Goal: Transaction & Acquisition: Book appointment/travel/reservation

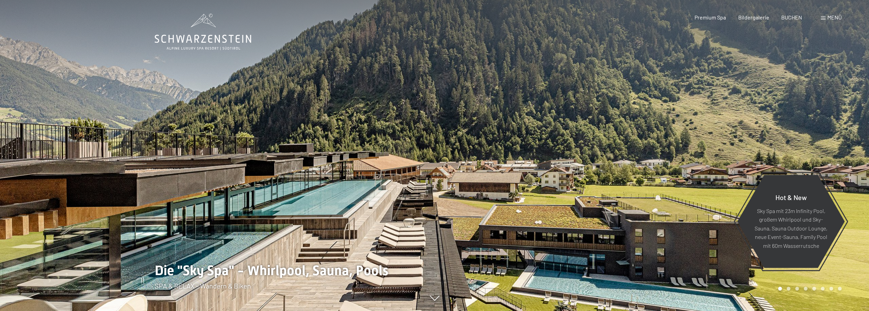
click at [824, 16] on span at bounding box center [823, 17] width 5 height 3
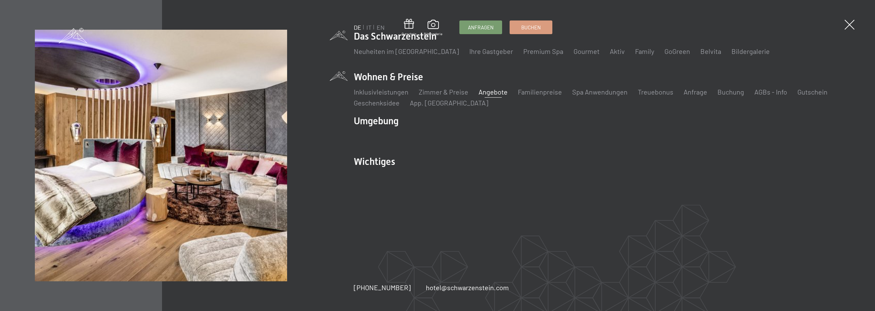
click at [489, 93] on link "Angebote" at bounding box center [492, 92] width 29 height 8
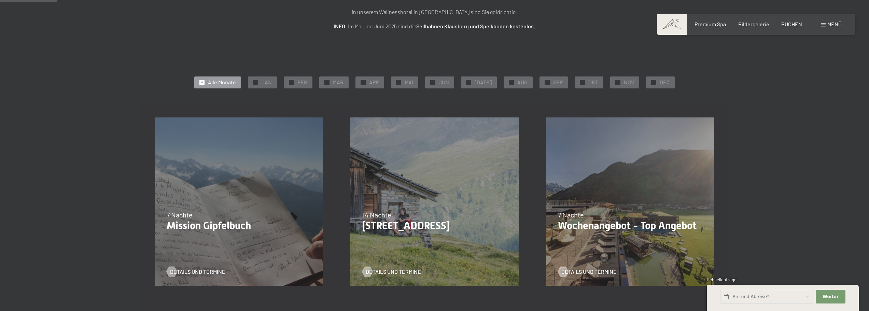
scroll to position [102, 0]
click at [625, 82] on span "NOV" at bounding box center [629, 83] width 10 height 8
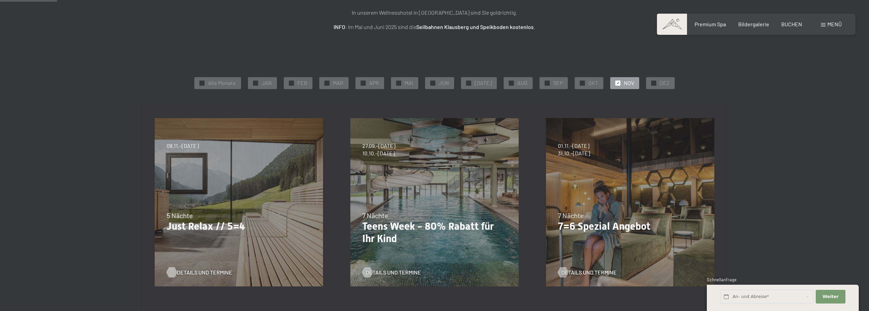
click at [192, 273] on span "Details und Termine" at bounding box center [204, 273] width 55 height 8
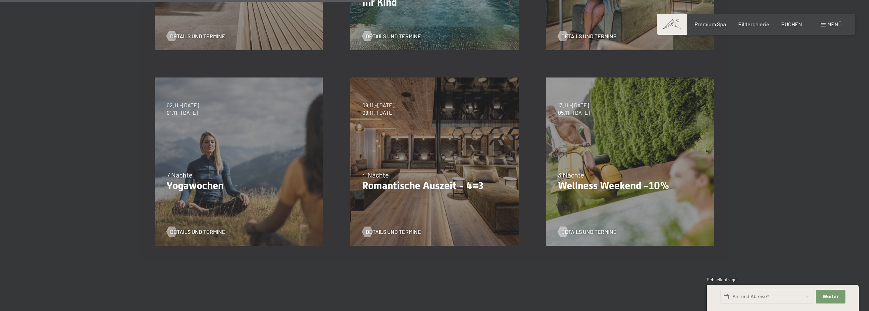
scroll to position [342, 0]
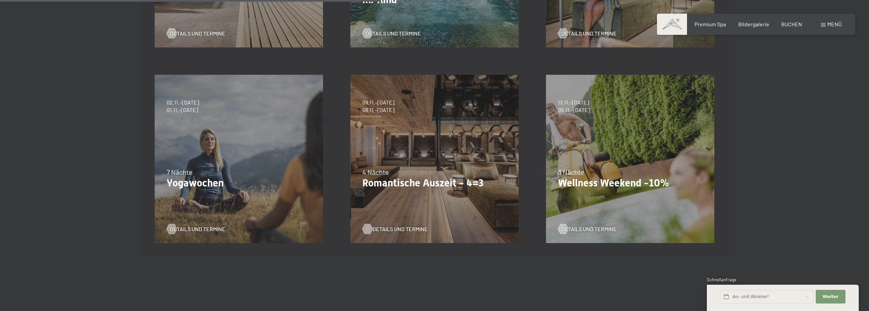
click at [387, 225] on span "Details und Termine" at bounding box center [400, 229] width 55 height 8
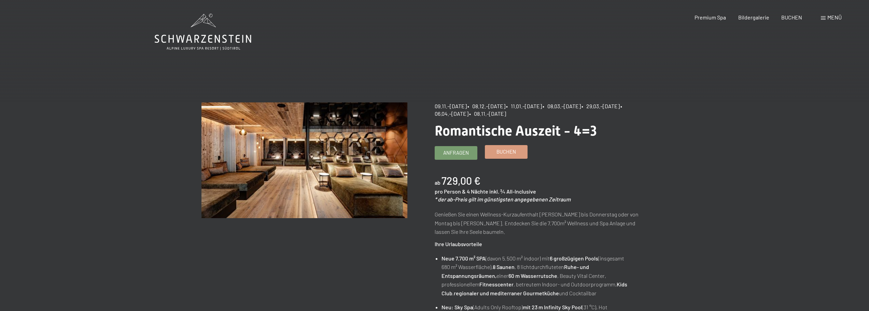
click at [500, 155] on span "Buchen" at bounding box center [506, 151] width 19 height 7
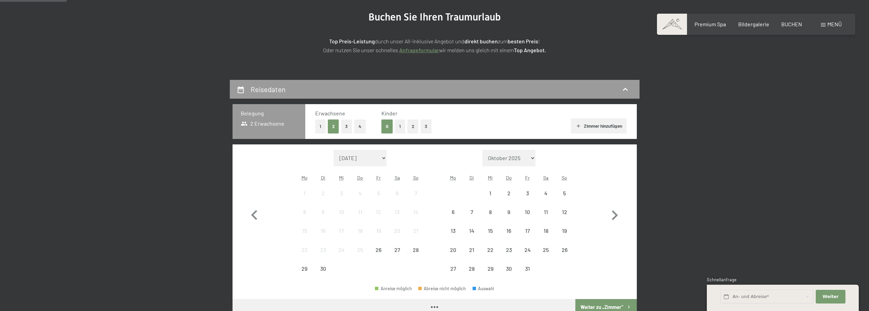
scroll to position [137, 0]
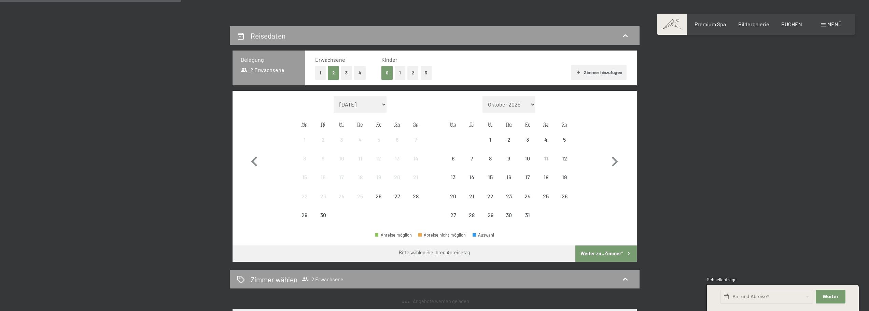
select select "[DATE]"
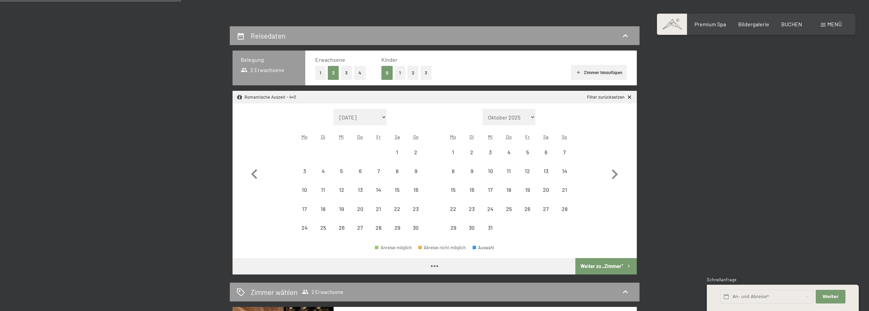
select select "2025-11-01"
select select "2025-12-01"
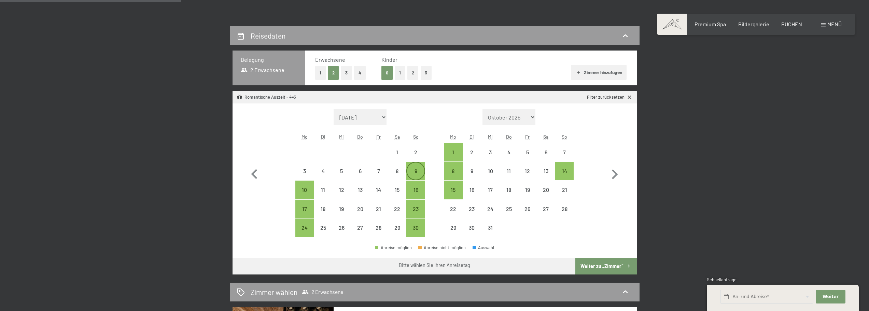
click at [418, 167] on div "9" at bounding box center [415, 171] width 17 height 17
select select "2025-11-01"
select select "2025-12-01"
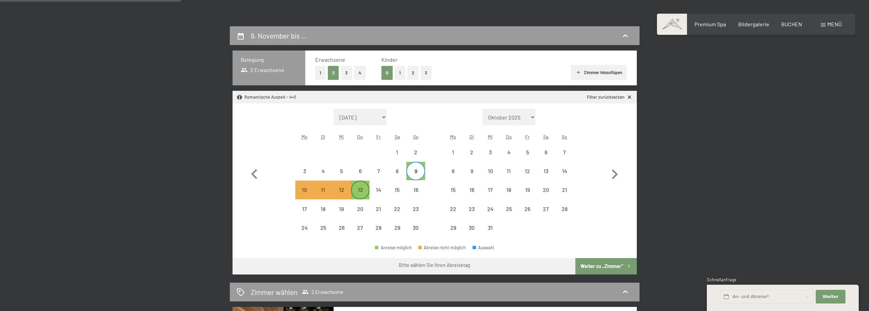
click at [353, 193] on div "13" at bounding box center [360, 195] width 17 height 17
select select "2025-11-01"
select select "2025-12-01"
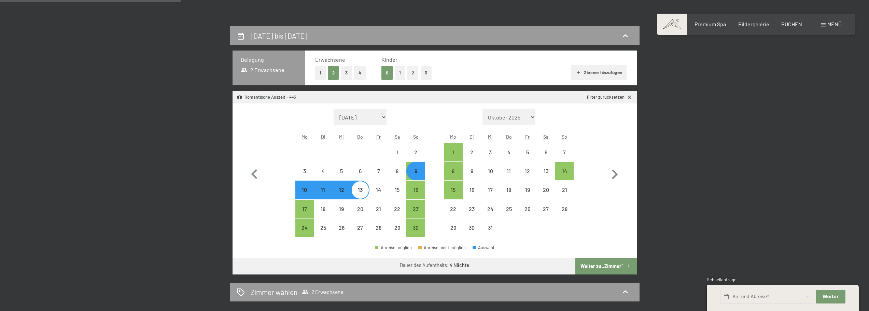
select select "2025-11-01"
select select "2025-12-01"
click at [400, 74] on button "1" at bounding box center [400, 73] width 11 height 14
select select "2025-11-01"
select select "2025-12-01"
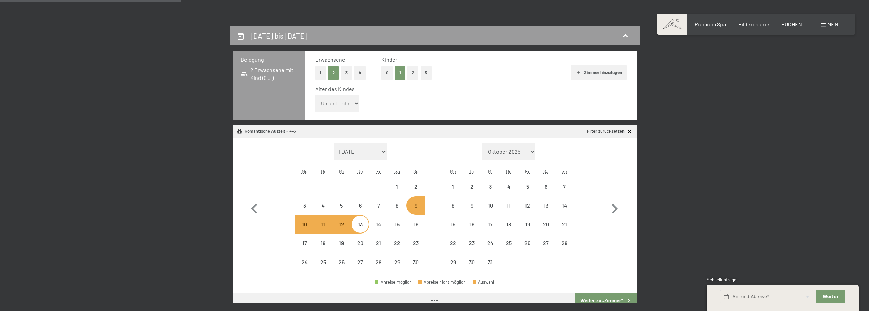
select select "2025-11-01"
select select "2025-12-01"
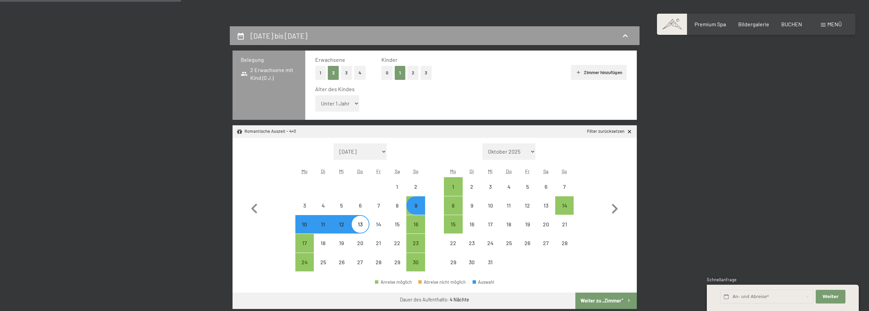
click at [330, 112] on div "Alter des Kindes Unter 1 Jahr 1 Jahr 2 Jahre 3 Jahre 4 Jahre 5 Jahre 6 Jahre 7 …" at bounding box center [471, 99] width 312 height 29
click at [334, 108] on select "Unter 1 Jahr 1 Jahr 2 Jahre 3 Jahre 4 Jahre 5 Jahre 6 Jahre 7 Jahre 8 Jahre 9 J…" at bounding box center [337, 103] width 44 height 16
select select "1"
click at [315, 95] on select "Unter 1 Jahr 1 Jahr 2 Jahre 3 Jahre 4 Jahre 5 Jahre 6 Jahre 7 Jahre 8 Jahre 9 J…" at bounding box center [337, 103] width 44 height 16
select select "2025-11-01"
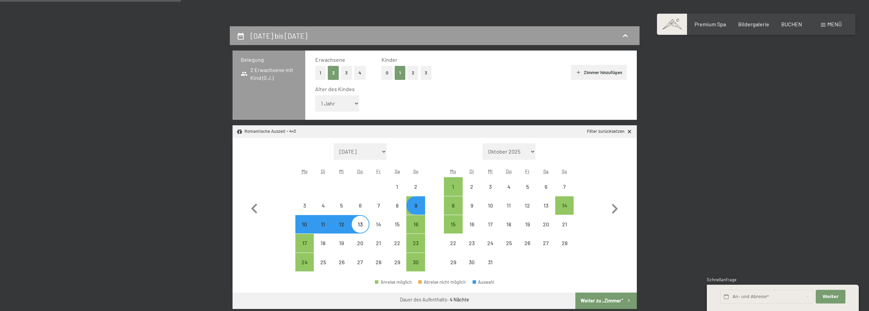
select select "2025-12-01"
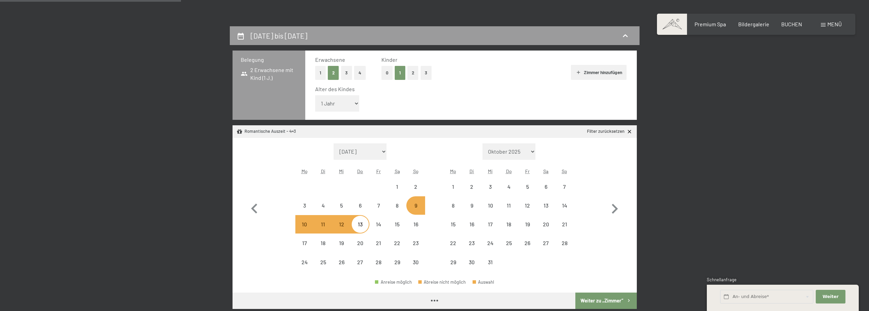
select select "2025-11-01"
select select "2025-12-01"
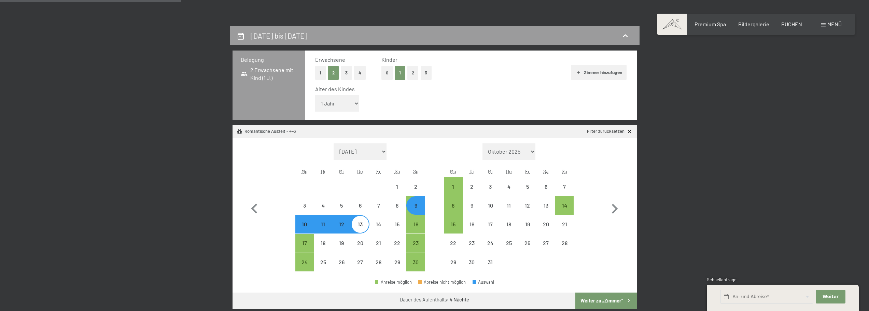
click at [603, 299] on button "Weiter zu „Zimmer“" at bounding box center [606, 301] width 61 height 16
select select "2025-11-01"
select select "2025-12-01"
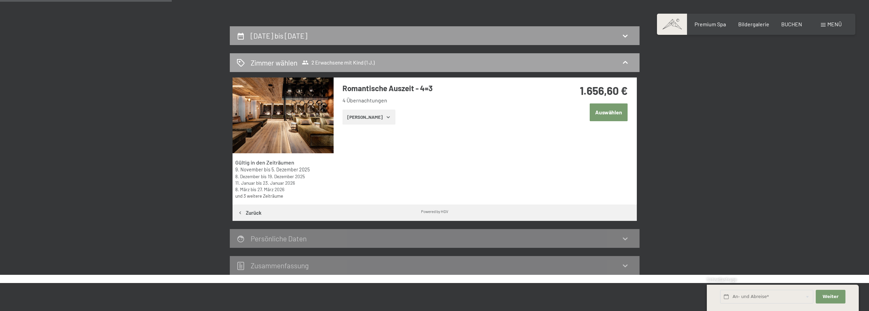
scroll to position [163, 0]
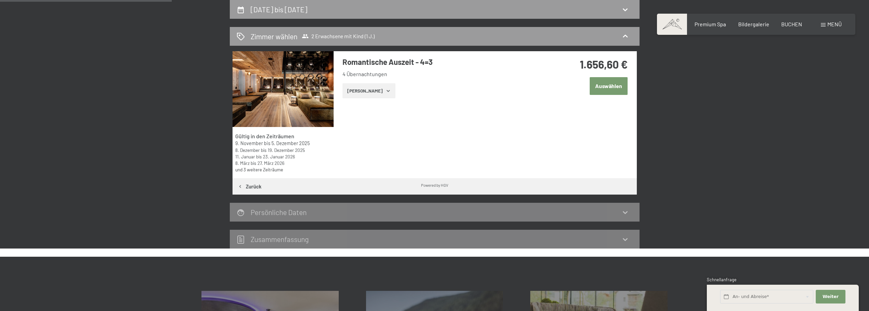
click at [606, 86] on button "Auswählen" at bounding box center [609, 85] width 38 height 17
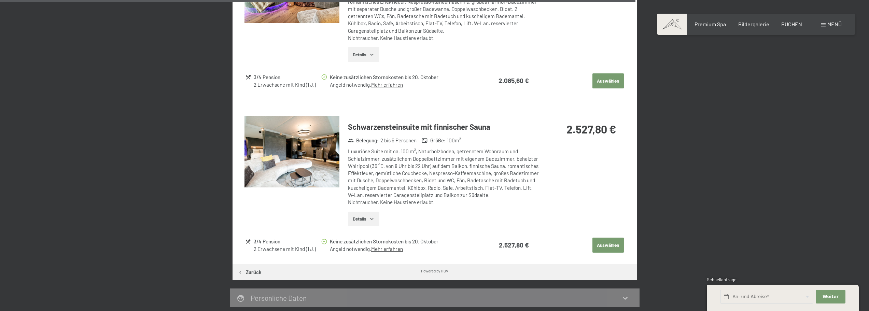
scroll to position [1226, 0]
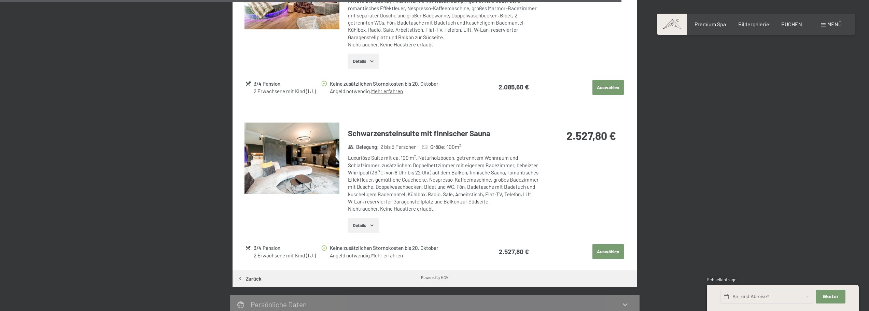
drag, startPoint x: 386, startPoint y: 132, endPoint x: 422, endPoint y: 149, distance: 40.2
click at [393, 131] on div "Schwarzensteinsuite mit finnischer Sauna Belegung : 2 bis 5 Personen Größe : 10…" at bounding box center [440, 181] width 200 height 116
drag, startPoint x: 449, startPoint y: 177, endPoint x: 461, endPoint y: 172, distance: 12.1
click at [449, 177] on div "Luxuriöse Suite mit ca. 100 m², Naturholzboden, getrenntem Wohnraum und Schlafz…" at bounding box center [443, 183] width 191 height 58
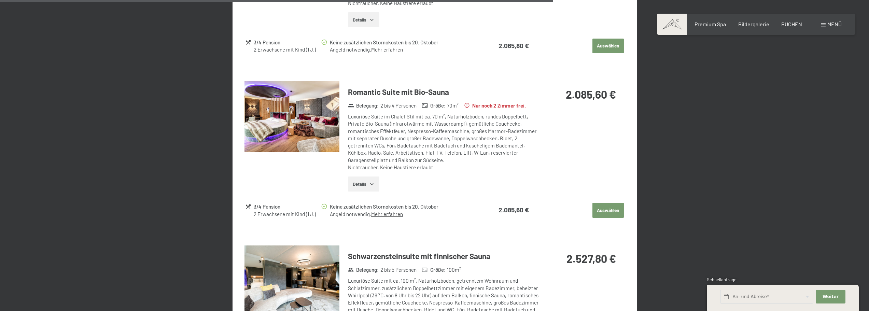
scroll to position [1090, 0]
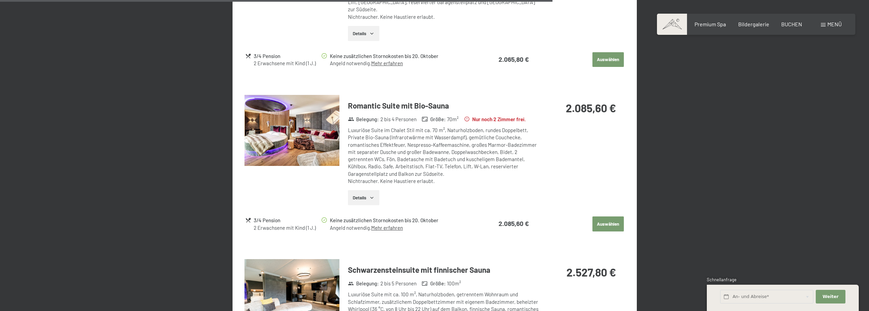
click at [276, 137] on img at bounding box center [292, 130] width 95 height 71
click at [0, 0] on div at bounding box center [0, 0] width 0 height 0
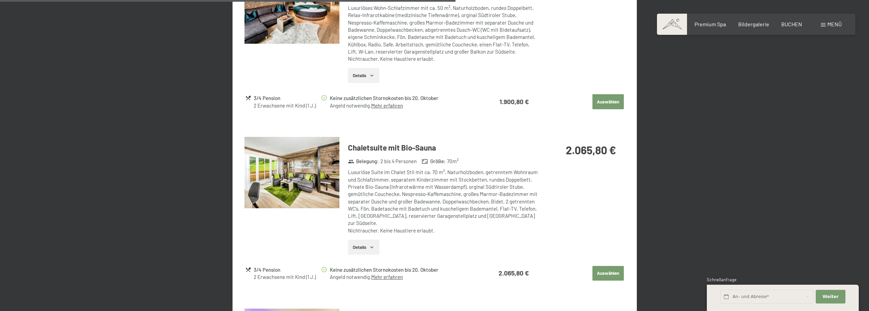
scroll to position [782, 0]
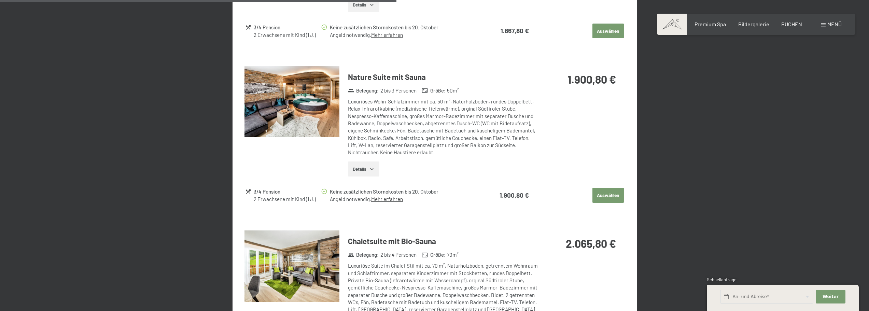
click at [309, 106] on img at bounding box center [292, 101] width 95 height 71
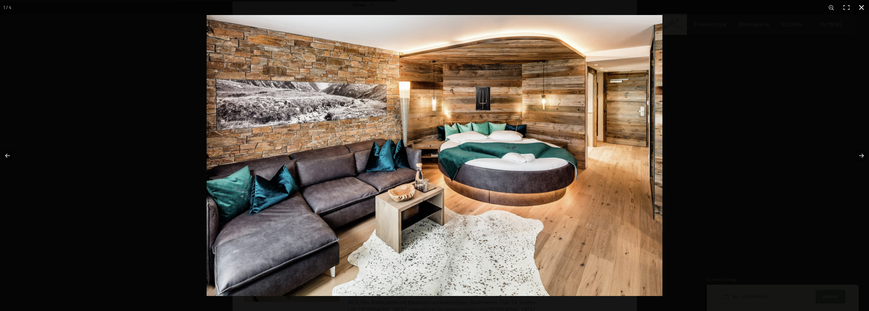
click at [720, 176] on div at bounding box center [641, 170] width 869 height 311
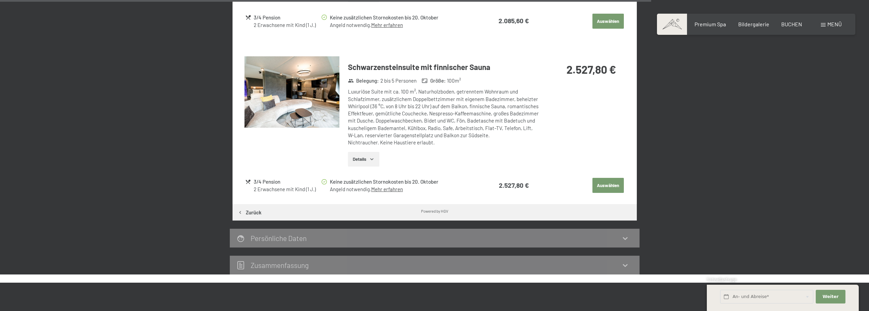
scroll to position [1259, 0]
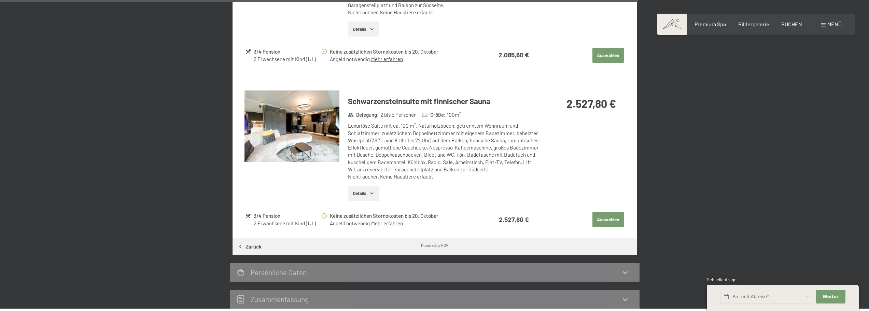
click at [327, 127] on img at bounding box center [292, 126] width 95 height 71
click at [0, 0] on div at bounding box center [0, 0] width 0 height 0
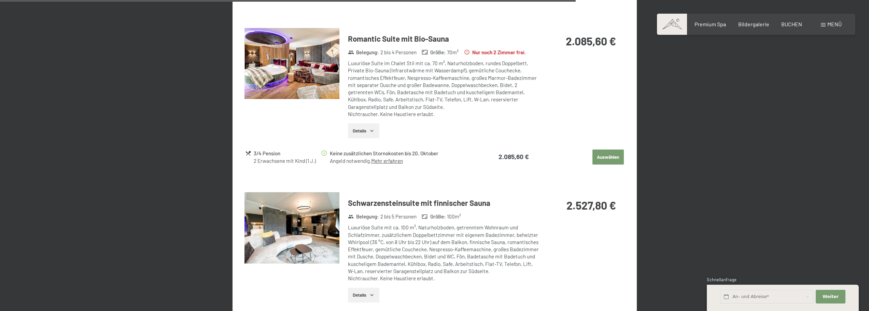
scroll to position [1190, 0]
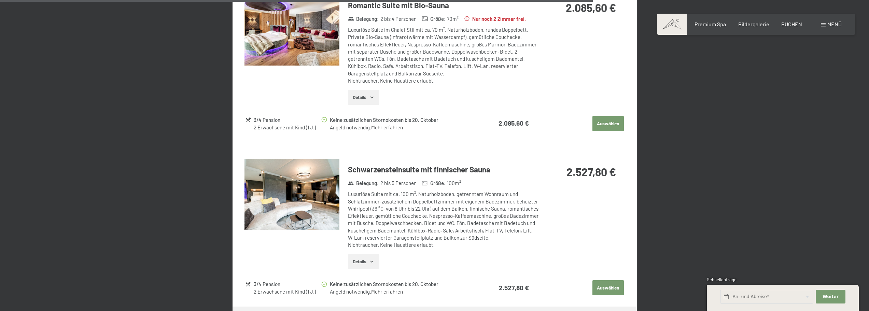
click at [321, 198] on img at bounding box center [292, 194] width 95 height 71
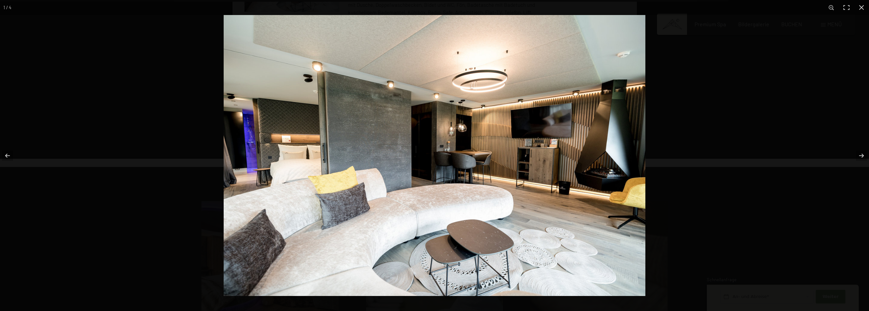
scroll to position [1463, 0]
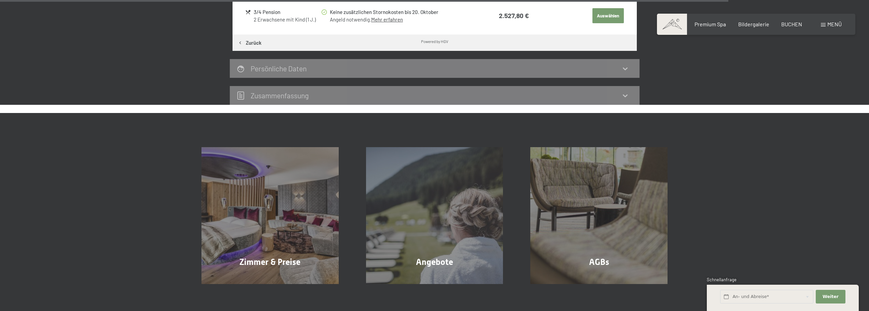
click at [0, 0] on div at bounding box center [0, 0] width 0 height 0
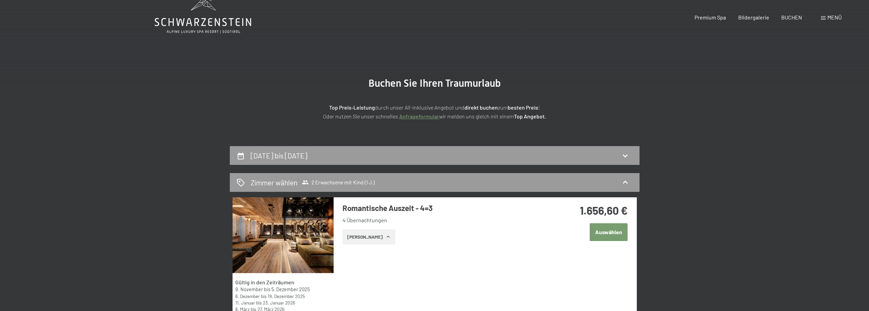
scroll to position [0, 0]
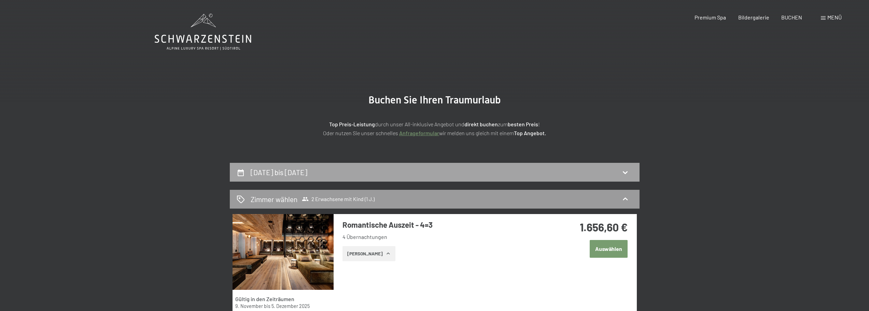
click at [307, 171] on h2 "9. November bis 13. November 2025" at bounding box center [279, 172] width 57 height 9
select select "1"
select select "2025-11-01"
select select "2025-12-01"
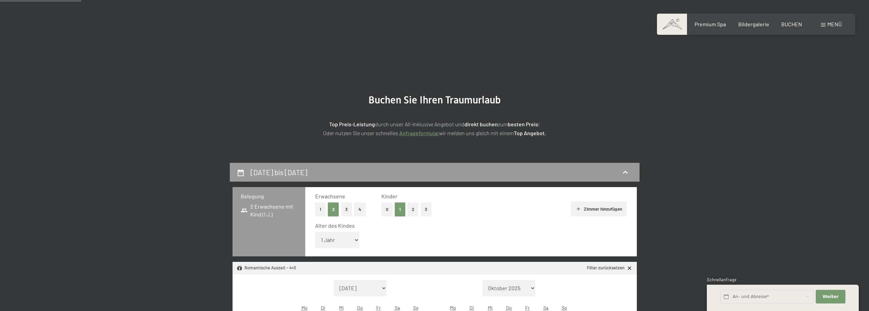
scroll to position [163, 0]
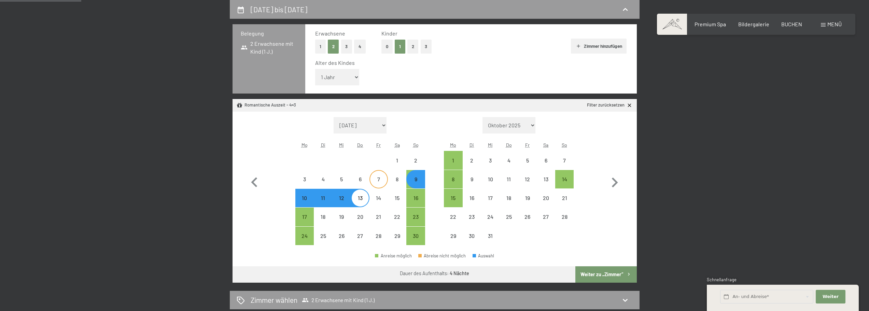
click at [376, 179] on div "7" at bounding box center [378, 185] width 17 height 17
select select "2025-11-01"
select select "2025-12-01"
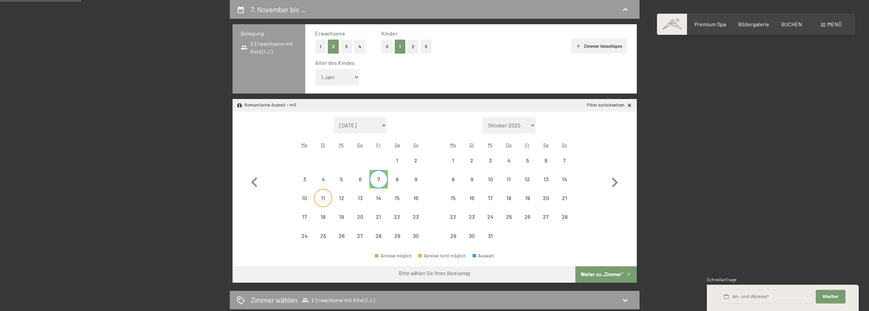
click at [323, 200] on div "11" at bounding box center [323, 203] width 17 height 17
select select "2025-11-01"
select select "2025-12-01"
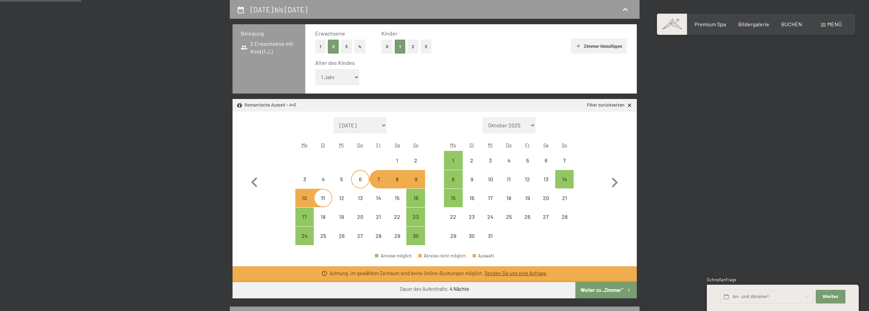
select select "2025-11-01"
select select "2025-12-01"
click at [360, 177] on div "6" at bounding box center [360, 185] width 17 height 17
select select "2025-11-01"
select select "2025-12-01"
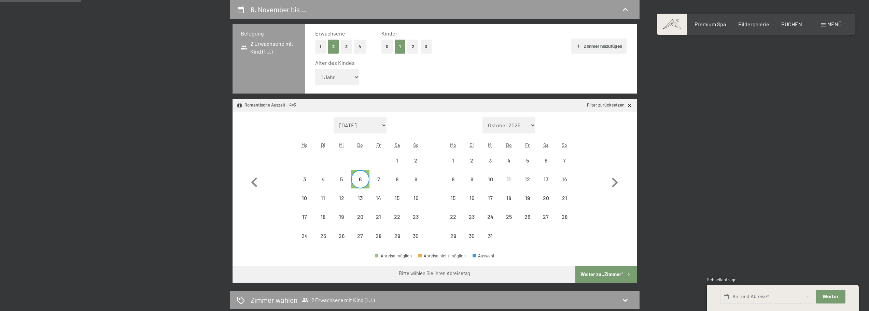
click at [402, 178] on span "Einwilligung Marketing*" at bounding box center [397, 175] width 56 height 7
click at [366, 178] on input "Einwilligung Marketing*" at bounding box center [362, 175] width 7 height 7
checkbox input "false"
click at [424, 178] on div "9" at bounding box center [415, 185] width 17 height 17
select select "2025-11-01"
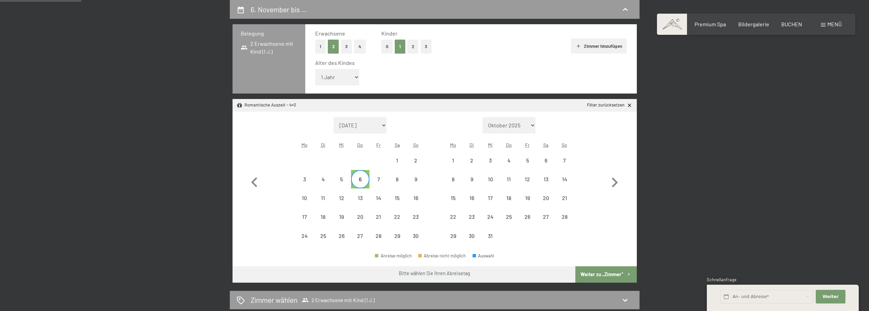
select select "2025-12-01"
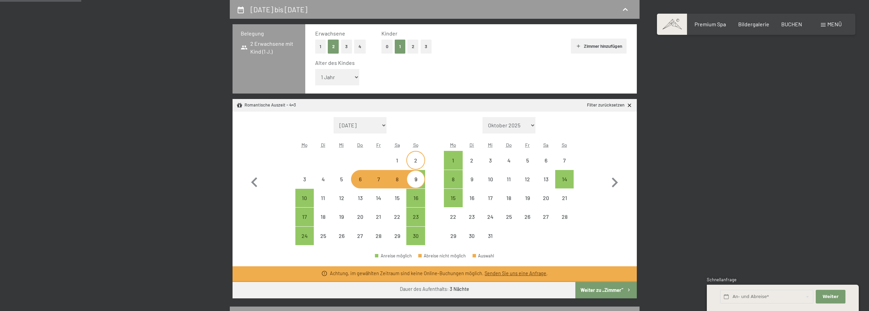
click at [413, 163] on div "2" at bounding box center [415, 166] width 17 height 17
select select "2025-11-01"
select select "2025-12-01"
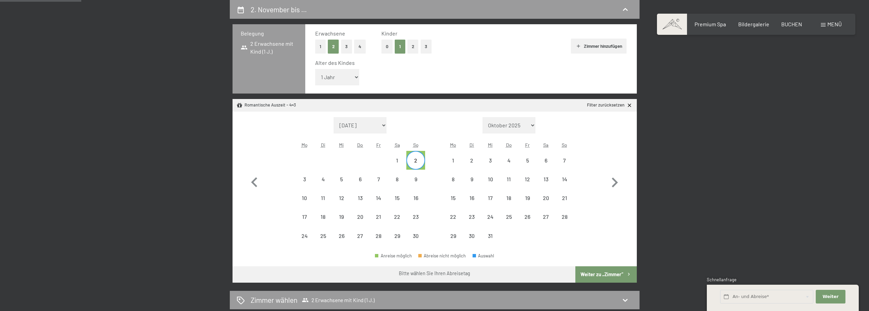
click at [419, 178] on span "Einwilligung Marketing*" at bounding box center [397, 175] width 56 height 7
click at [366, 178] on input "Einwilligung Marketing*" at bounding box center [362, 175] width 7 height 7
click at [416, 177] on span "Einwilligung Marketing*" at bounding box center [397, 175] width 56 height 7
click at [366, 177] on input "Einwilligung Marketing*" at bounding box center [362, 175] width 7 height 7
checkbox input "false"
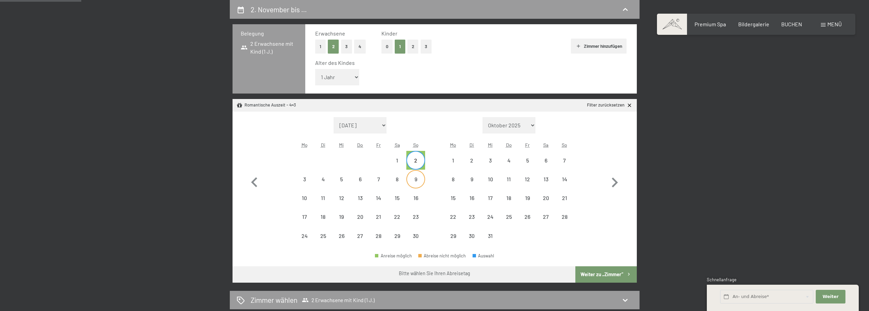
click at [412, 182] on div "9" at bounding box center [415, 185] width 17 height 17
select select "2025-11-01"
select select "2025-12-01"
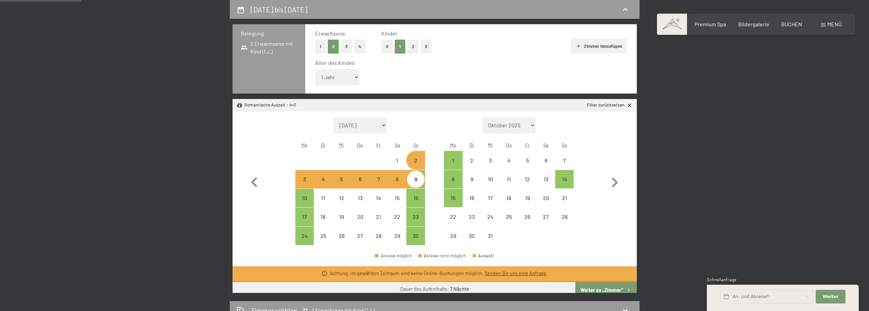
select select "2025-11-01"
select select "2025-12-01"
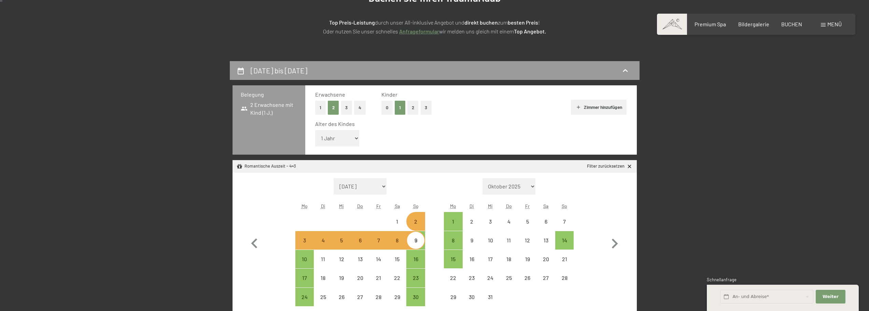
scroll to position [102, 0]
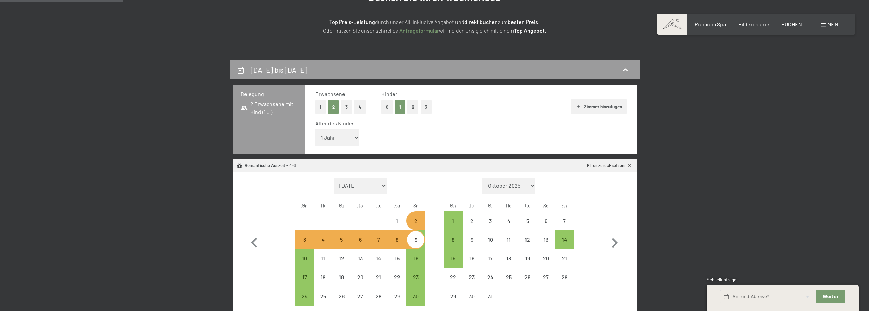
click at [413, 222] on div "2" at bounding box center [415, 226] width 17 height 17
select select "2025-11-01"
select select "2025-12-01"
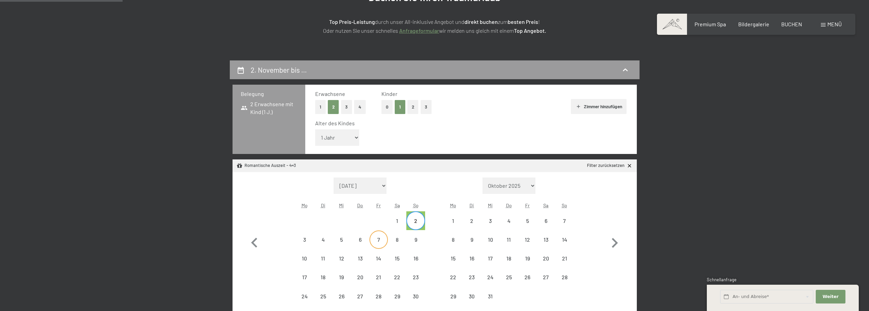
click at [374, 239] on div "7" at bounding box center [378, 245] width 17 height 17
select select "2025-11-01"
select select "2025-12-01"
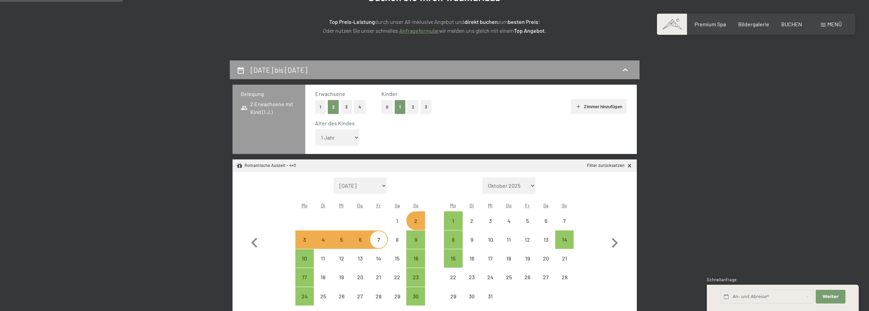
select select "2025-11-01"
select select "2025-12-01"
click at [412, 239] on div "9" at bounding box center [415, 245] width 17 height 17
select select "2025-11-01"
select select "2025-12-01"
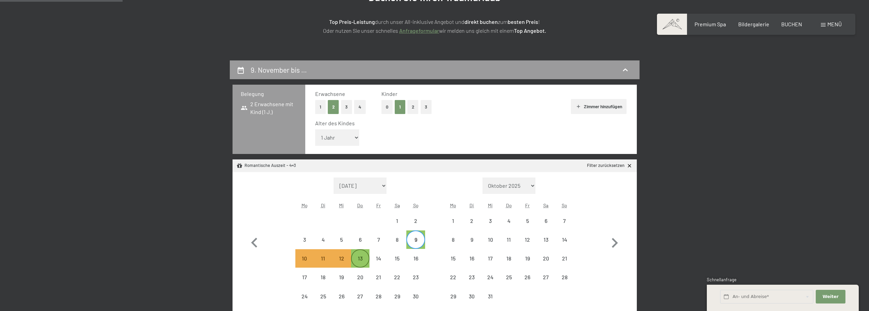
click at [362, 262] on div "13" at bounding box center [360, 264] width 17 height 17
select select "2025-11-01"
select select "2025-12-01"
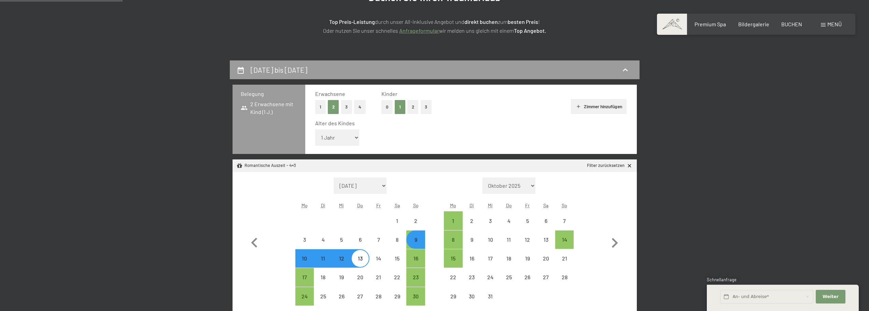
select select "2025-11-01"
select select "2025-12-01"
click at [413, 220] on div "2" at bounding box center [415, 226] width 17 height 17
select select "2025-11-01"
select select "2025-12-01"
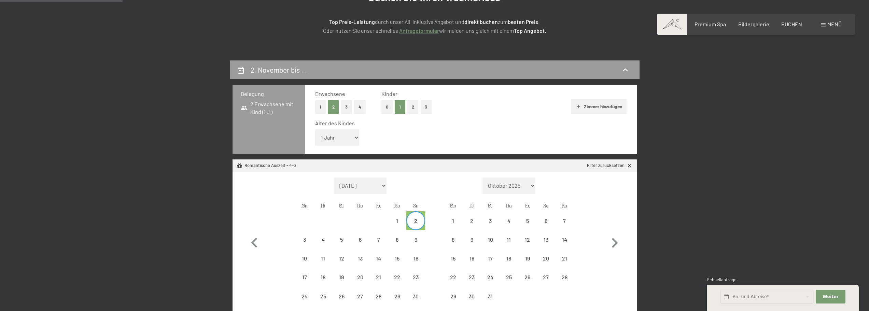
click at [411, 223] on div "2" at bounding box center [415, 226] width 17 height 17
select select "2025-11-01"
select select "2025-12-01"
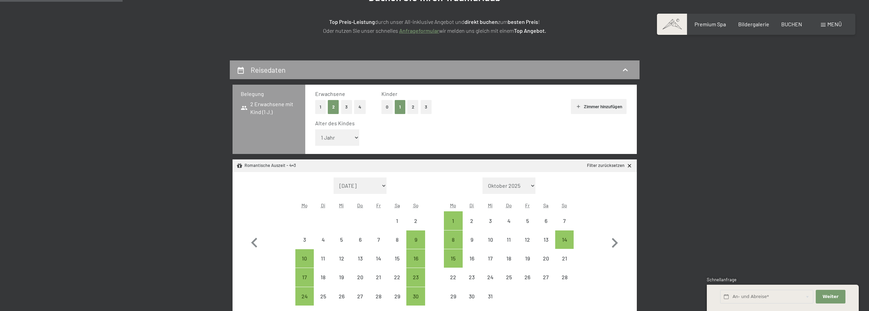
click at [407, 222] on div "2" at bounding box center [416, 220] width 18 height 18
select select "2025-11-01"
select select "2025-12-01"
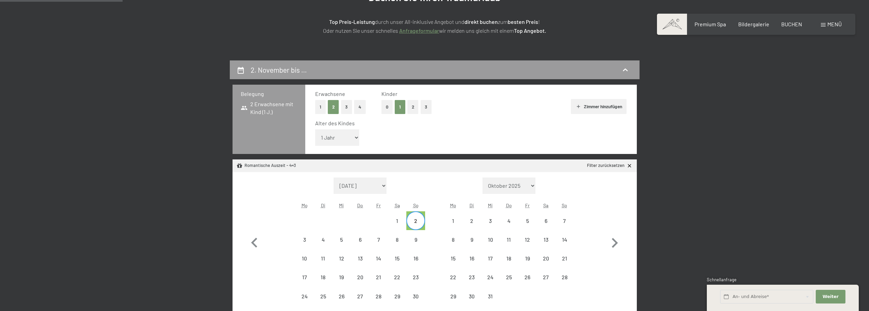
click at [348, 189] on select "September 2025 Oktober 2025 November 2025 Dezember 2025 Januar 2026 Februar 202…" at bounding box center [360, 186] width 53 height 16
select select "2025-10-01"
select select "2025-11-01"
select select "2025-10-01"
select select "2025-11-01"
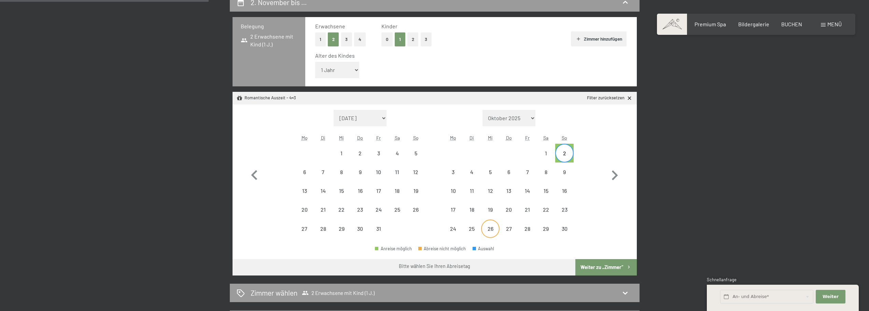
scroll to position [171, 0]
click at [380, 226] on div "31" at bounding box center [378, 233] width 17 height 17
select select "2025-10-01"
select select "2025-11-01"
click at [471, 176] on div "4" at bounding box center [472, 177] width 17 height 17
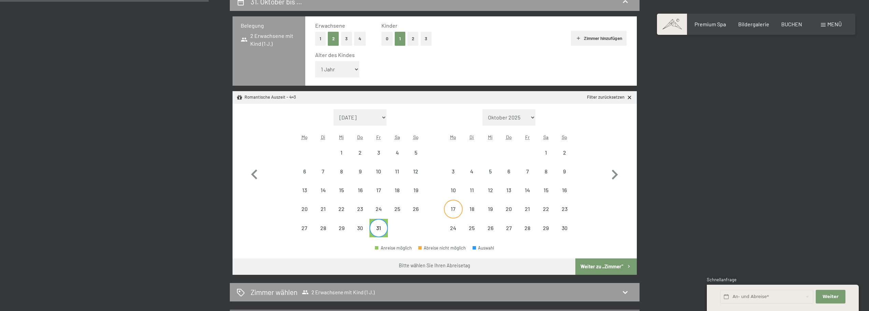
select select "2025-10-01"
select select "2025-11-01"
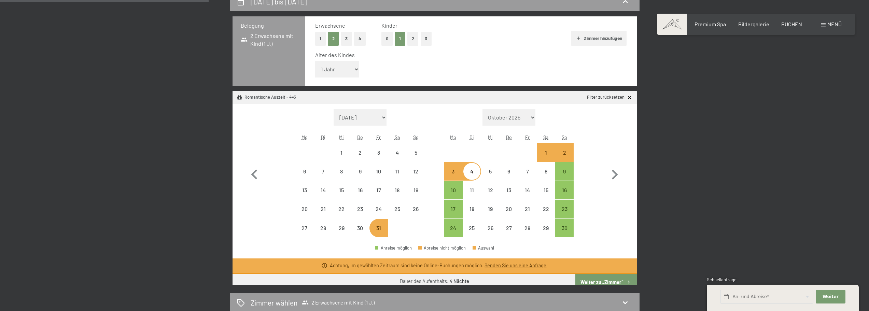
select select "2025-11-01"
select select "2025-12-01"
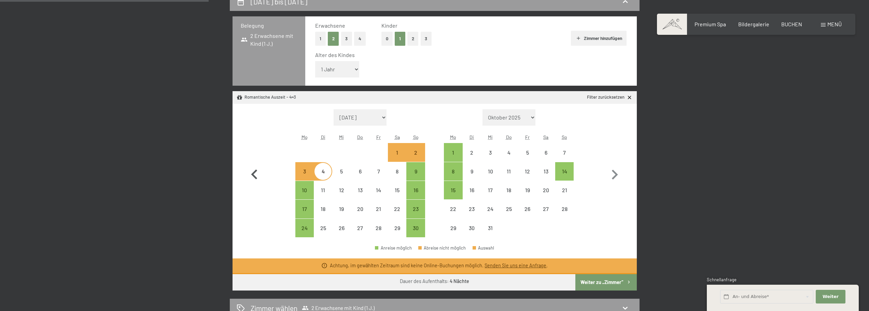
drag, startPoint x: 218, startPoint y: 140, endPoint x: 250, endPoint y: 127, distance: 34.5
click at [237, 134] on div "31. Oktober bis 4. November 2025 Belegung 2 Erwachsene mit Kind (1 J.) Erwachse…" at bounding box center [435, 181] width 466 height 379
click at [250, 110] on button "button" at bounding box center [255, 173] width 20 height 128
select select "2025-10-01"
select select "2025-11-01"
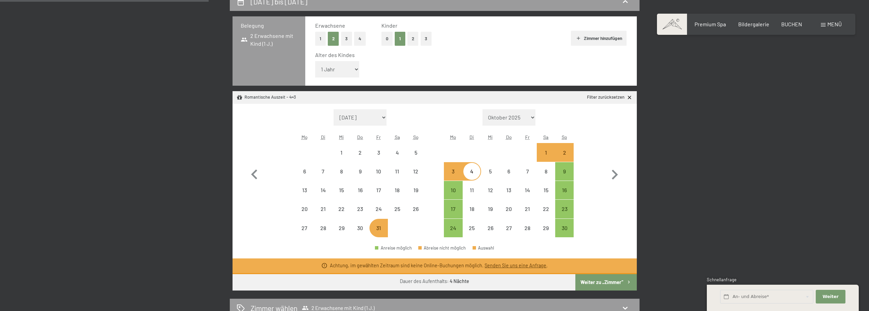
click at [560, 152] on div "1 2" at bounding box center [509, 152] width 130 height 19
click at [565, 152] on div "2" at bounding box center [564, 158] width 17 height 17
select select "2025-10-01"
select select "2025-11-01"
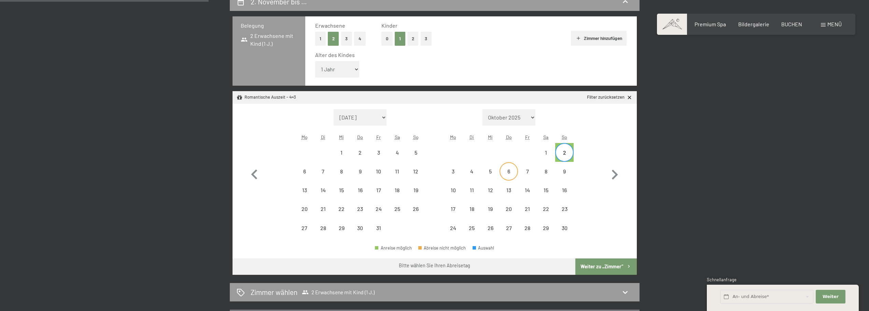
click at [507, 172] on div "6" at bounding box center [509, 177] width 17 height 17
select select "2025-10-01"
select select "2025-11-01"
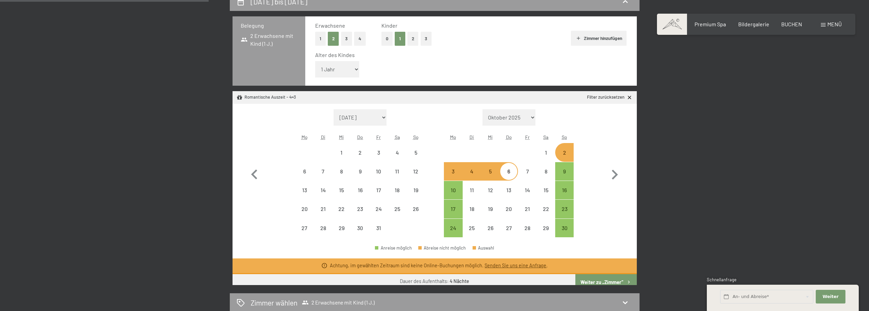
select select "2025-11-01"
select select "2025-12-01"
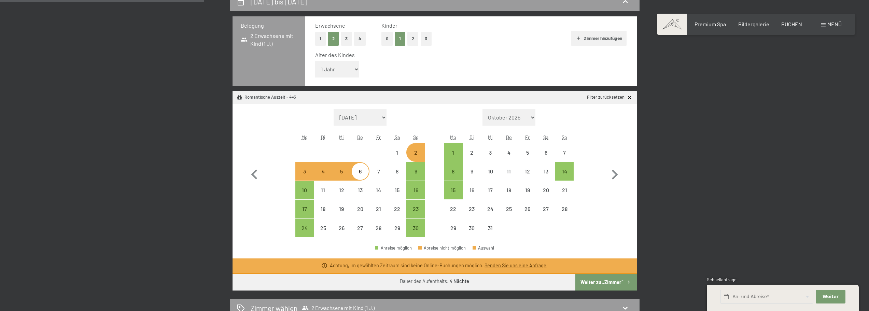
click at [279, 126] on div "Monat/Jahr September 2025 Oktober 2025 November 2025 Dezember 2025 Januar 2026 …" at bounding box center [435, 173] width 380 height 128
click at [410, 169] on div "9" at bounding box center [415, 177] width 17 height 17
select select "2025-11-01"
select select "2025-12-01"
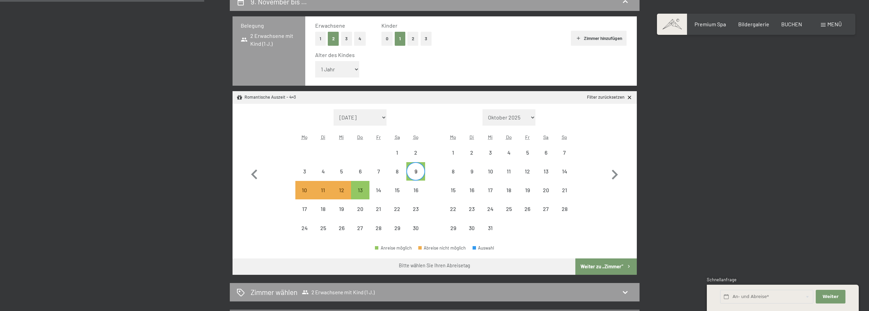
drag, startPoint x: 274, startPoint y: 124, endPoint x: 266, endPoint y: 94, distance: 31.7
click at [271, 116] on div "Monat/Jahr September 2025 Oktober 2025 November 2025 Dezember 2025 Januar 2026 …" at bounding box center [435, 173] width 380 height 128
click at [266, 94] on div "Romantische Auszeit - 4=3 Filter zurücksetzen" at bounding box center [435, 97] width 405 height 13
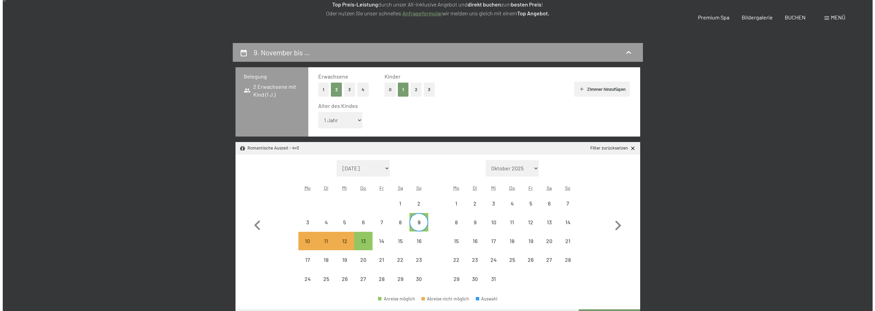
scroll to position [0, 0]
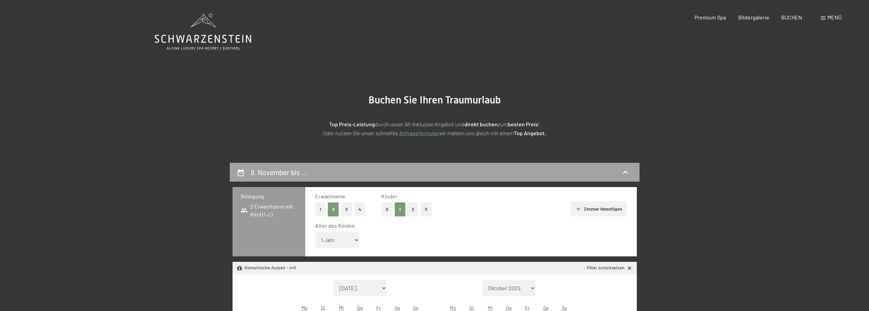
click at [249, 174] on div "9. November bis …" at bounding box center [435, 172] width 396 height 10
select select "2025-11-01"
select select "2025-12-01"
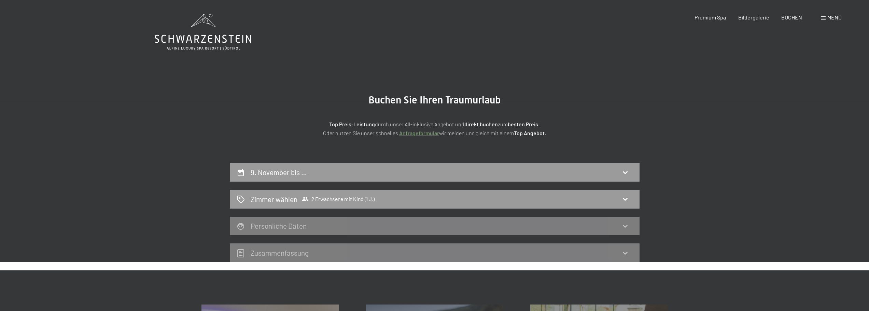
click at [829, 19] on span "Menü" at bounding box center [835, 17] width 14 height 6
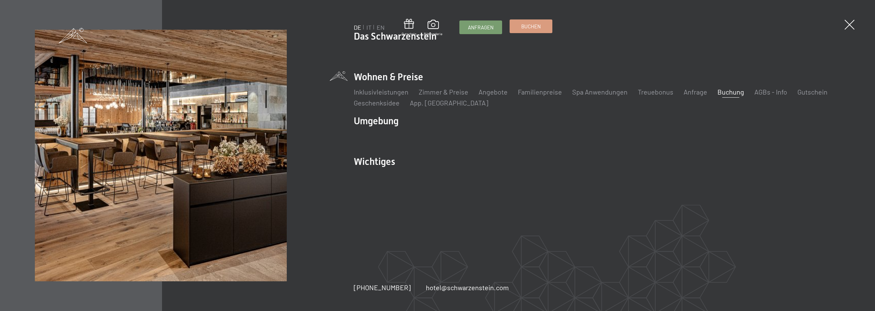
click at [529, 24] on span "Buchen" at bounding box center [530, 26] width 19 height 7
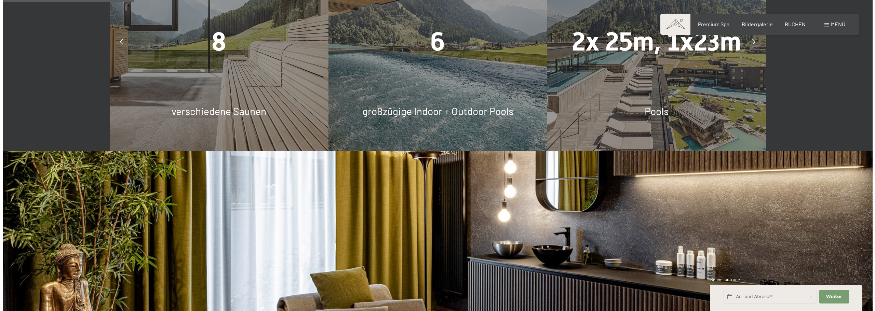
scroll to position [545, 0]
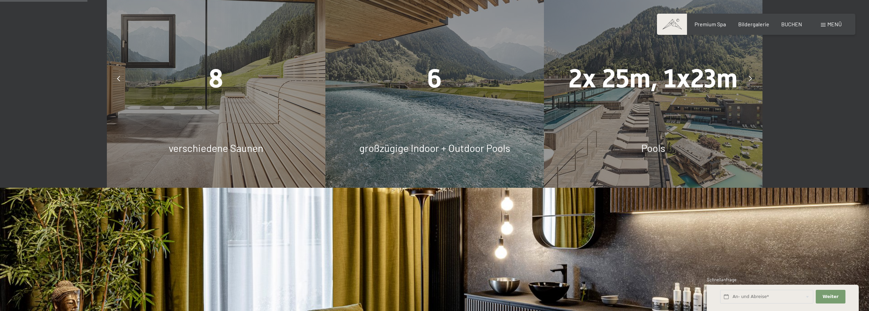
click at [832, 28] on div "Buchen Anfragen Premium Spa Bildergalerie BUCHEN Menü DE IT EN Gutschein Bilder…" at bounding box center [756, 24] width 171 height 8
drag, startPoint x: 829, startPoint y: 29, endPoint x: 826, endPoint y: 25, distance: 4.9
click at [829, 28] on div "Buchen Anfragen Premium Spa Bildergalerie BUCHEN Menü DE IT EN Gutschein Bilder…" at bounding box center [756, 24] width 171 height 8
click at [826, 24] on div "Menü" at bounding box center [831, 24] width 21 height 8
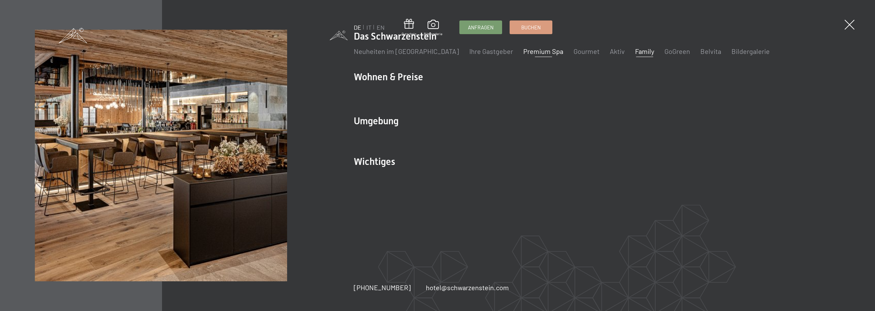
click at [635, 54] on link "Family" at bounding box center [644, 51] width 19 height 8
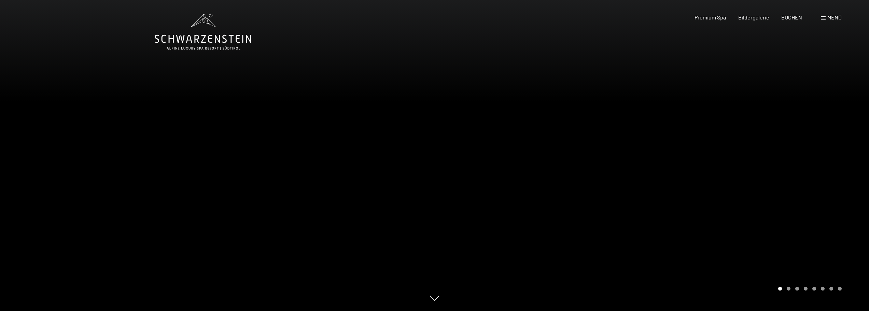
click at [808, 192] on div at bounding box center [652, 155] width 435 height 311
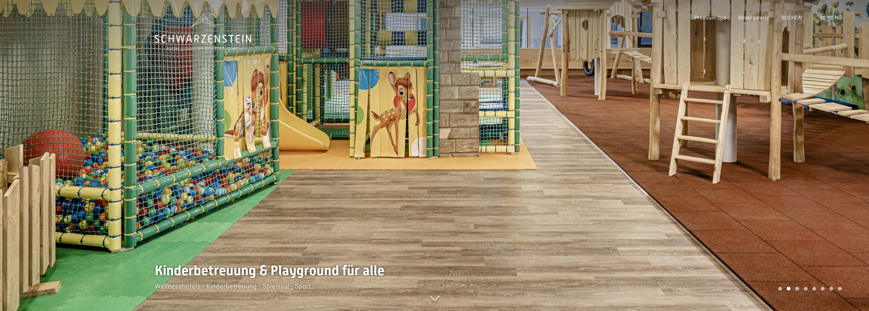
click at [810, 212] on div at bounding box center [652, 155] width 435 height 311
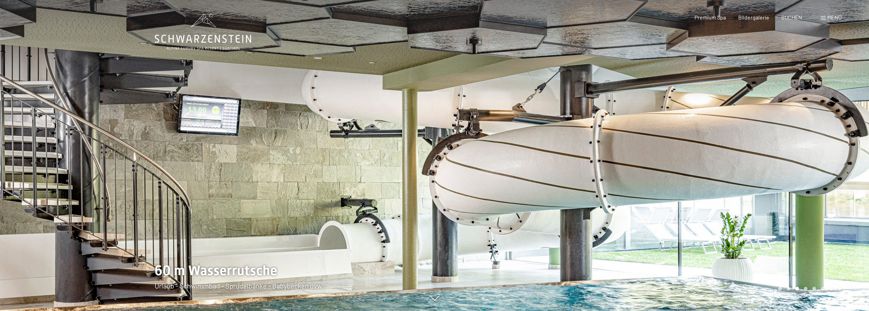
click at [810, 212] on div at bounding box center [652, 155] width 435 height 311
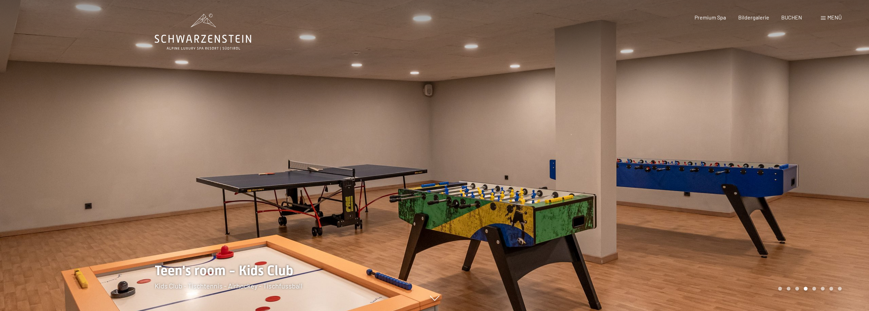
click at [799, 215] on div at bounding box center [652, 155] width 435 height 311
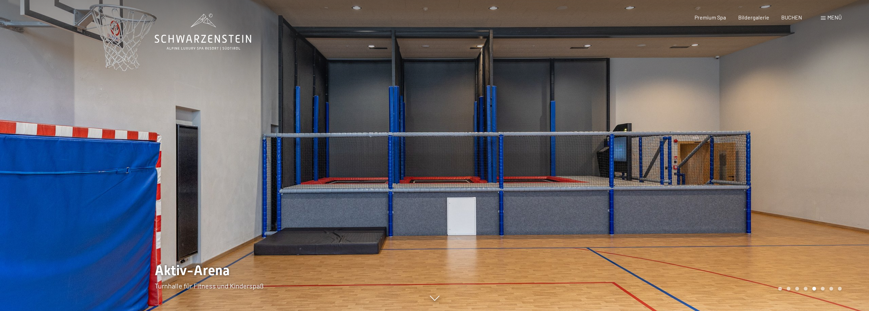
click at [808, 219] on div at bounding box center [652, 155] width 435 height 311
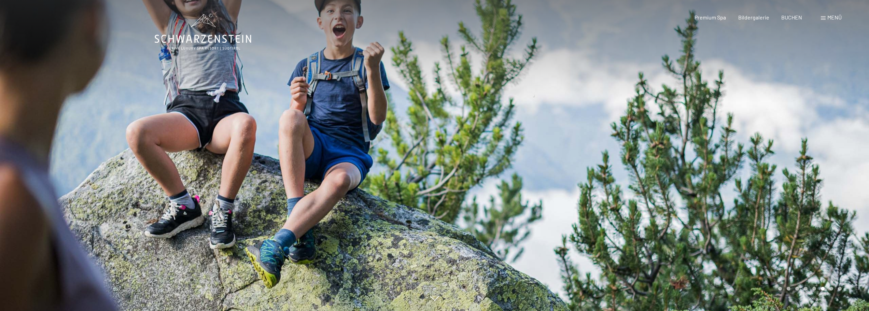
click at [808, 219] on div at bounding box center [652, 155] width 435 height 311
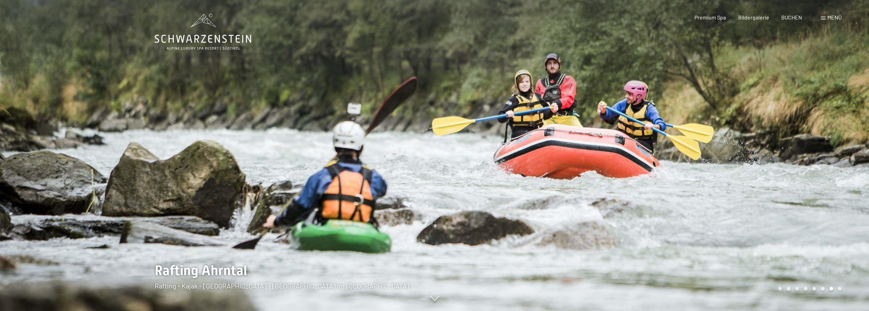
click at [808, 219] on div at bounding box center [652, 155] width 435 height 311
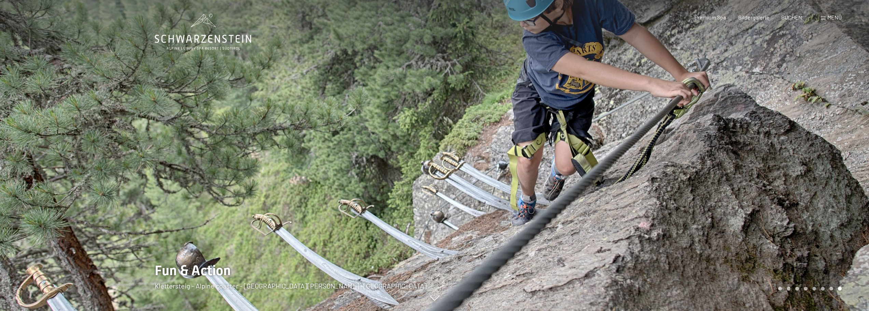
click at [808, 219] on div at bounding box center [652, 155] width 435 height 311
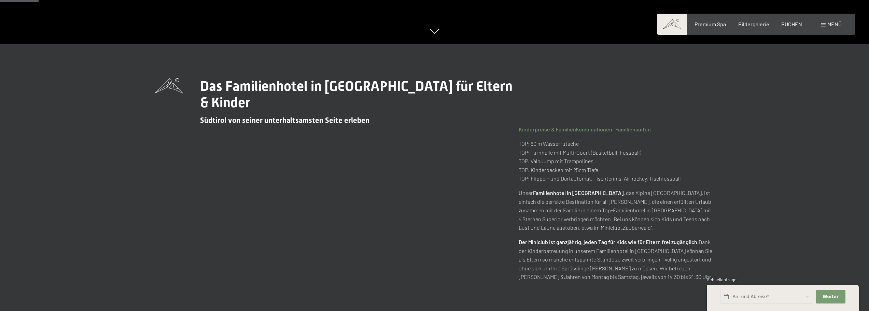
scroll to position [273, 0]
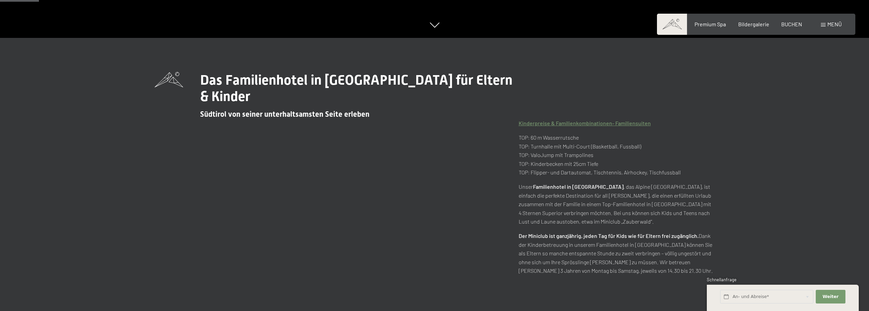
drag, startPoint x: 773, startPoint y: 190, endPoint x: 762, endPoint y: 196, distance: 12.5
click at [773, 191] on div "Das Familienhotel in Südtirol für Eltern & Kinder Südtirol von seiner unterhalt…" at bounding box center [434, 181] width 869 height 286
click at [732, 221] on div "Das Familienhotel in Südtirol für Eltern & Kinder Südtirol von seiner unterhalt…" at bounding box center [435, 180] width 612 height 217
click at [752, 214] on div "Das Familienhotel in Südtirol für Eltern & Kinder Südtirol von seiner unterhalt…" at bounding box center [434, 181] width 869 height 286
click at [753, 214] on div "Das Familienhotel in Südtirol für Eltern & Kinder Südtirol von seiner unterhalt…" at bounding box center [434, 181] width 869 height 286
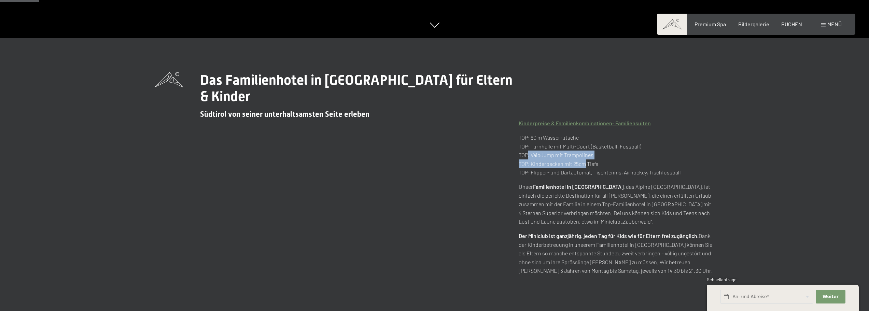
drag, startPoint x: 525, startPoint y: 143, endPoint x: 584, endPoint y: 146, distance: 58.9
click at [584, 146] on p "TOP: 60 m Wasserrutsche TOP: Turnhalle mit Multi-Court (Basketball, Fussball) T…" at bounding box center [617, 155] width 196 height 44
click at [593, 149] on p "TOP: 60 m Wasserrutsche TOP: Turnhalle mit Multi-Court (Basketball, Fussball) T…" at bounding box center [617, 155] width 196 height 44
drag, startPoint x: 548, startPoint y: 148, endPoint x: 595, endPoint y: 152, distance: 47.3
click at [595, 152] on p "TOP: 60 m Wasserrutsche TOP: Turnhalle mit Multi-Court (Basketball, Fussball) T…" at bounding box center [617, 155] width 196 height 44
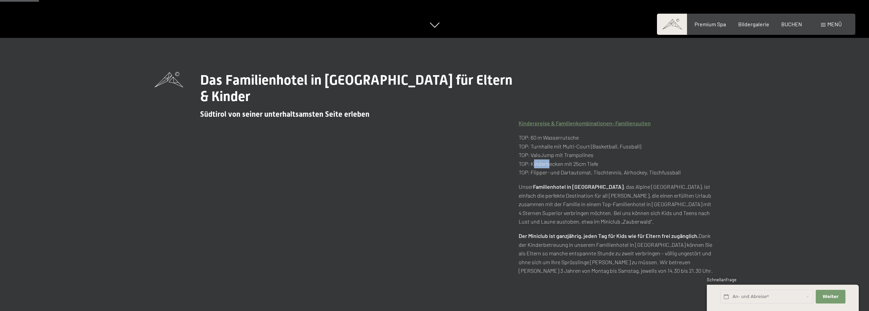
drag, startPoint x: 532, startPoint y: 146, endPoint x: 550, endPoint y: 146, distance: 17.8
click at [547, 146] on p "TOP: 60 m Wasserrutsche TOP: Turnhalle mit Multi-Court (Basketball, Fussball) T…" at bounding box center [617, 155] width 196 height 44
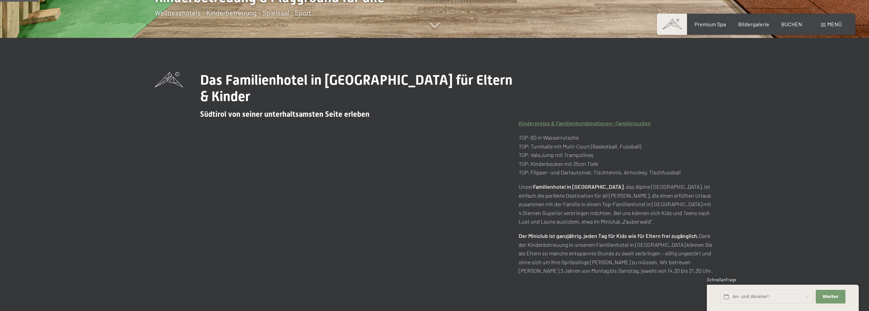
click at [713, 182] on p "Unser Familienhotel in Südtirol , das Alpine Luxury Spa Resort Schwarzenstein, …" at bounding box center [617, 204] width 196 height 44
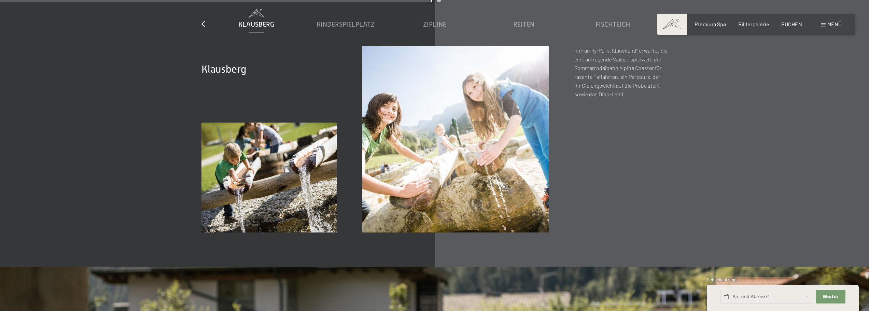
scroll to position [2971, 0]
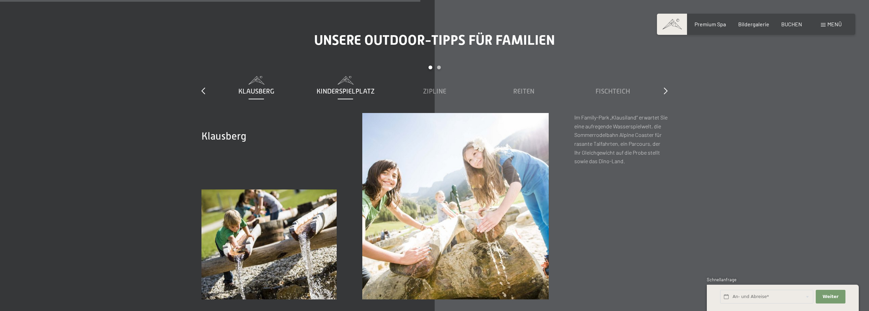
click at [373, 87] on span "Kinderspielplatz" at bounding box center [346, 91] width 58 height 8
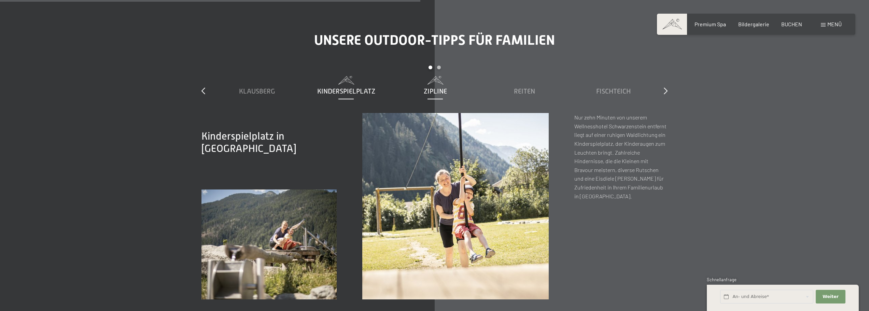
click at [451, 86] on div "Zipline" at bounding box center [435, 91] width 82 height 10
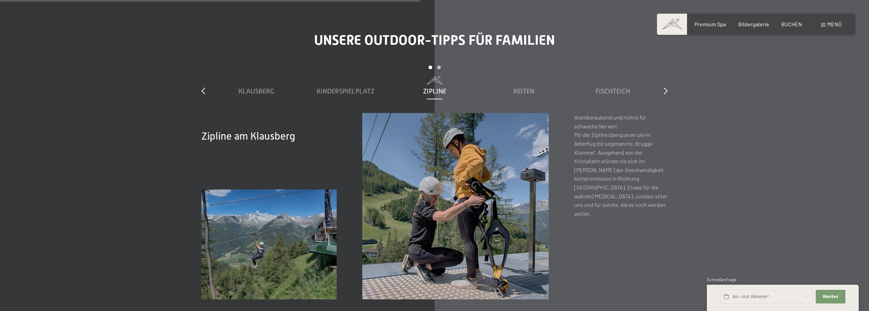
click at [662, 77] on div "slide 1 to 5 of 7 Klausberg Kinderspielplatz Zipline Reiten Fischteich Family-F…" at bounding box center [435, 89] width 466 height 47
click at [667, 87] on icon at bounding box center [666, 90] width 4 height 7
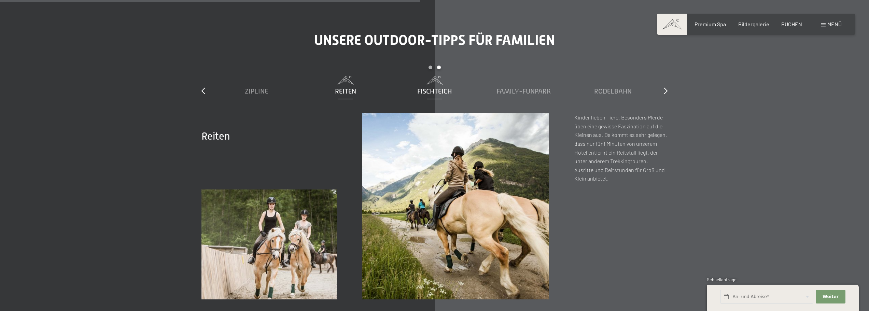
click at [452, 76] on span at bounding box center [435, 80] width 82 height 9
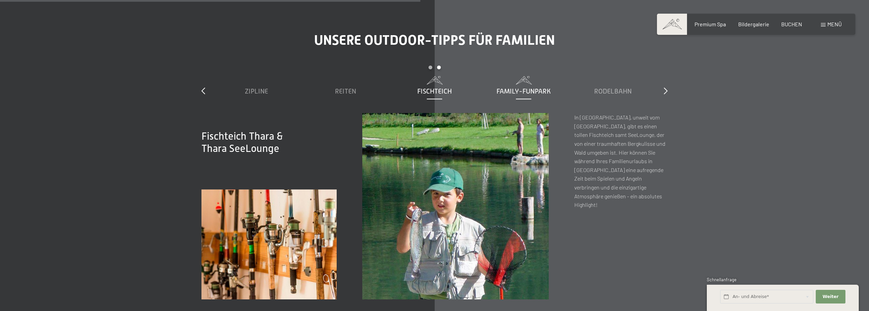
click at [504, 87] on span "Family-Funpark" at bounding box center [524, 91] width 54 height 8
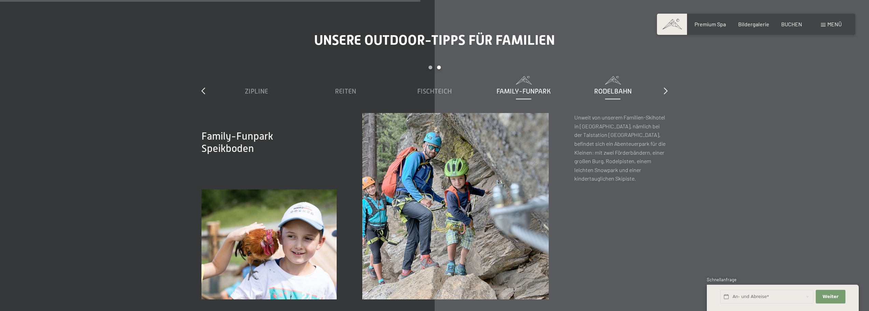
click at [614, 87] on span "Rodelbahn" at bounding box center [613, 91] width 38 height 8
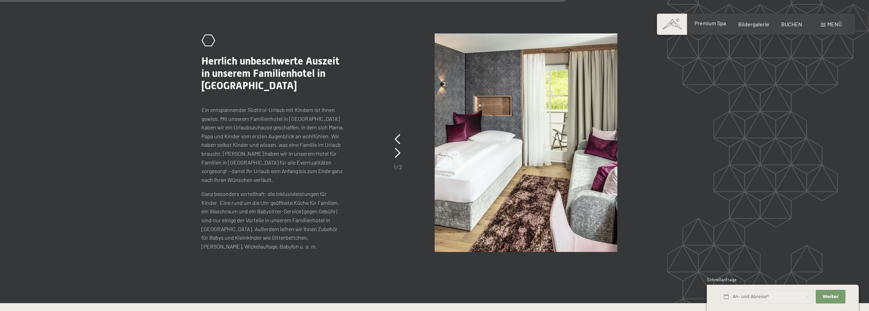
scroll to position [3995, 0]
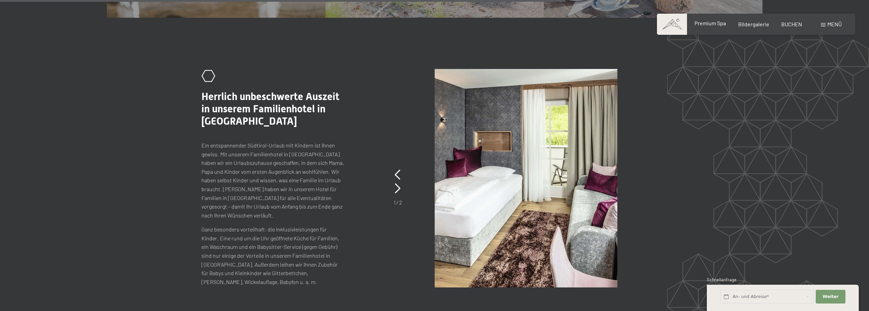
click at [715, 23] on span "Premium Spa" at bounding box center [710, 23] width 31 height 6
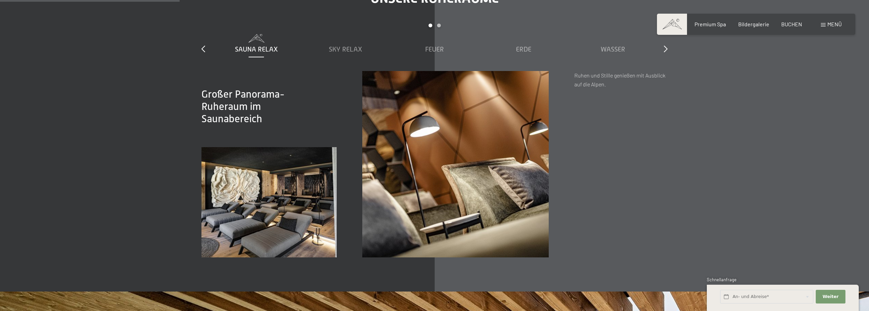
scroll to position [1162, 0]
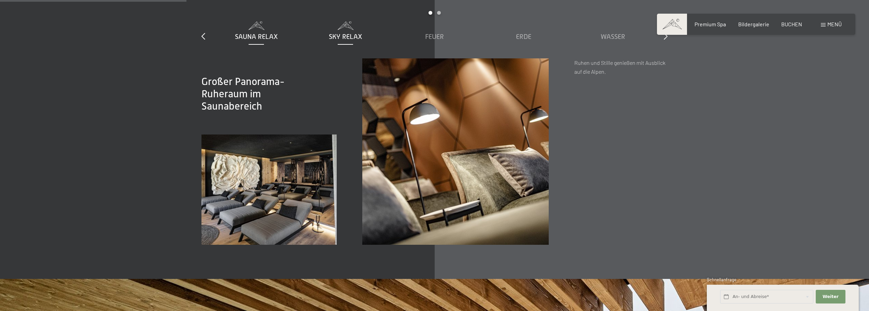
click at [347, 33] on span "Sky Relax" at bounding box center [345, 37] width 33 height 8
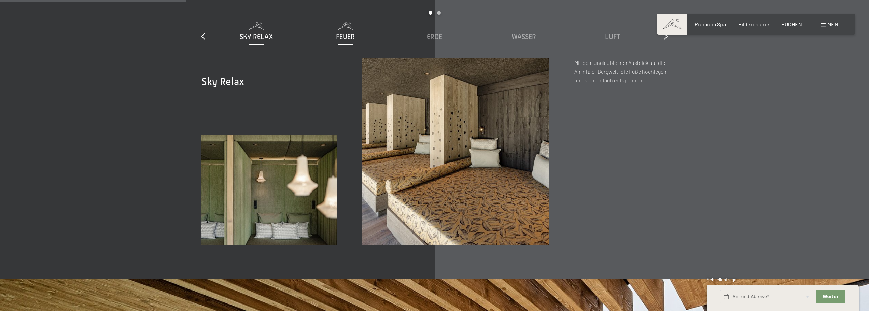
click at [354, 36] on span "Feuer" at bounding box center [345, 37] width 19 height 8
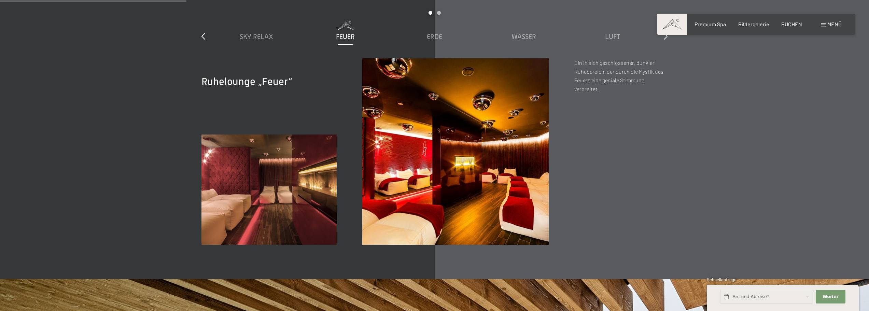
click at [347, 36] on span "Feuer" at bounding box center [345, 37] width 19 height 8
click at [450, 39] on div "Erde" at bounding box center [435, 37] width 82 height 10
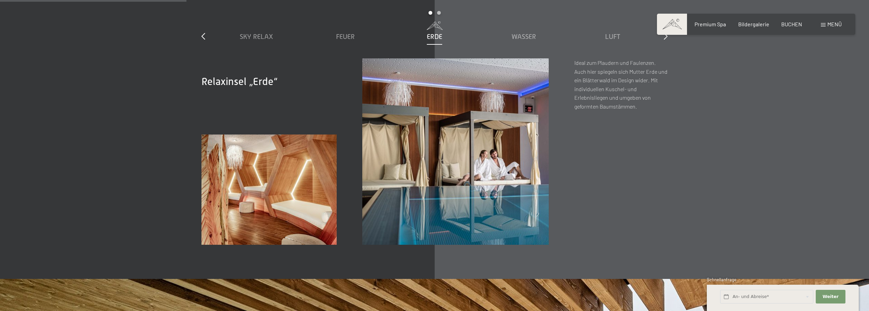
click at [503, 43] on div "Sauna Relax Sky Relax Feuer Erde Wasser Luft Wolke 7" at bounding box center [435, 40] width 446 height 37
click at [525, 37] on span "Wasser" at bounding box center [524, 37] width 25 height 8
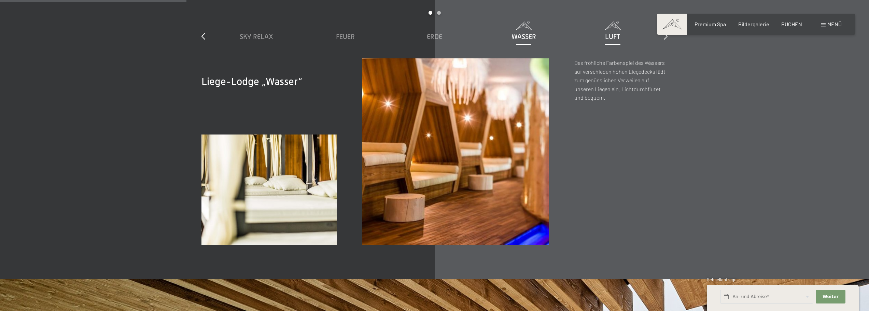
click at [617, 35] on span "Luft" at bounding box center [612, 37] width 15 height 8
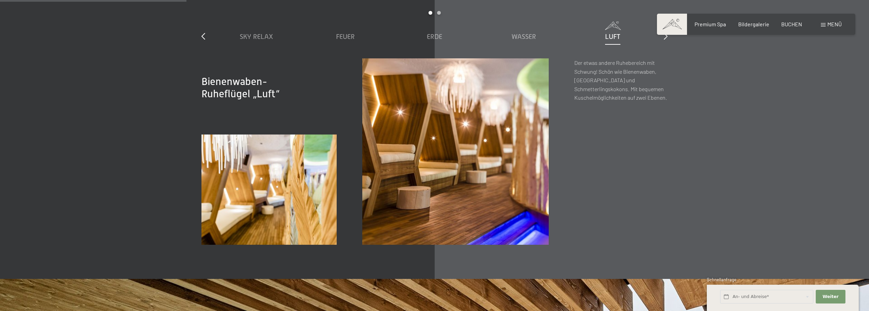
click at [668, 39] on div "Unsere Ruheräume slide 2 to 6 of 7 Sauna Relax Sky Relax Feuer Erde Wasser Luft…" at bounding box center [435, 111] width 518 height 268
click at [665, 37] on icon at bounding box center [666, 36] width 4 height 7
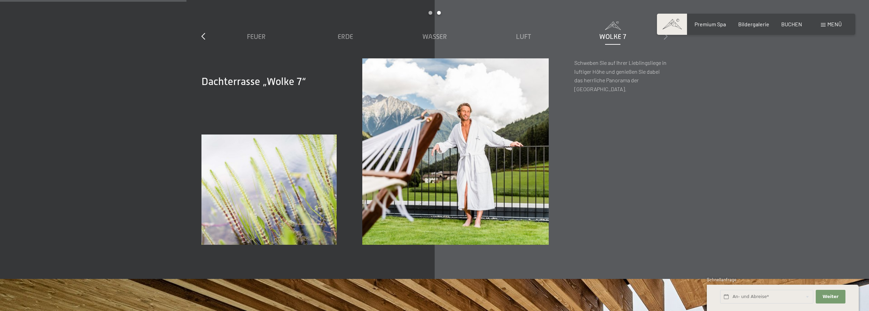
click at [665, 37] on icon at bounding box center [666, 36] width 4 height 7
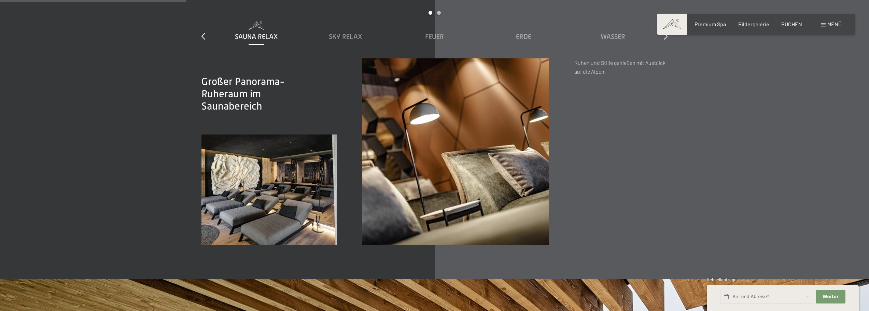
click at [687, 130] on div "Unsere Ruheräume slide 1 to 5 of 7 Sauna Relax Sky Relax Feuer Erde Wasser Luft…" at bounding box center [435, 111] width 518 height 268
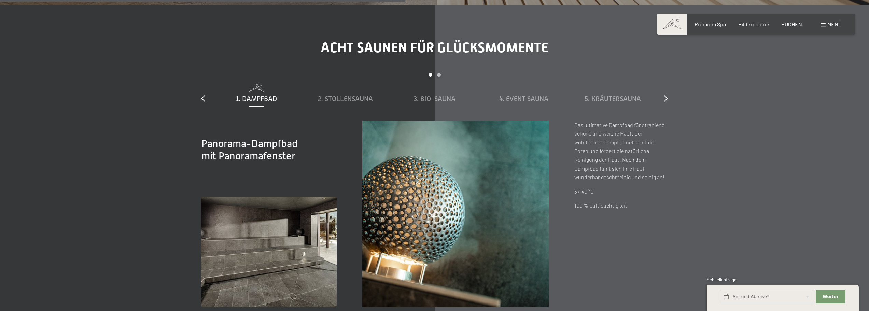
scroll to position [2593, 0]
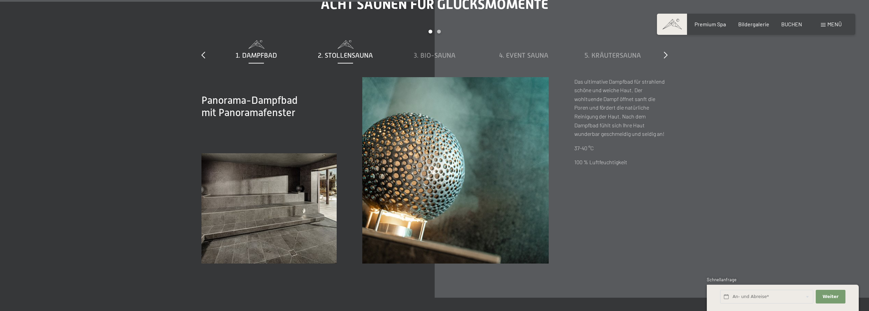
click at [368, 57] on span "2. Stollensauna" at bounding box center [345, 56] width 55 height 8
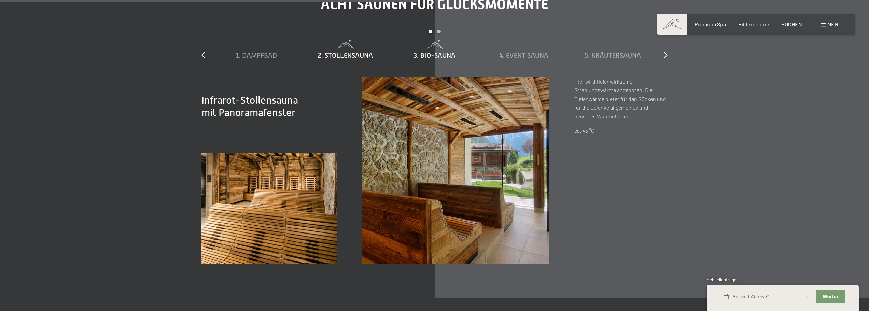
click at [418, 55] on span "3. Bio-Sauna" at bounding box center [435, 56] width 42 height 8
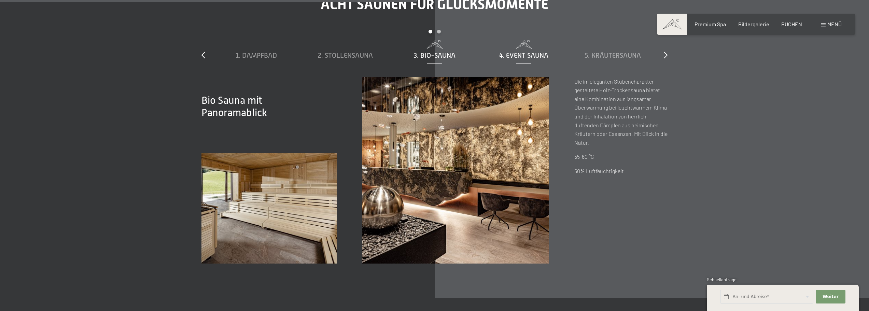
click at [507, 57] on span "4. Event Sauna" at bounding box center [523, 56] width 49 height 8
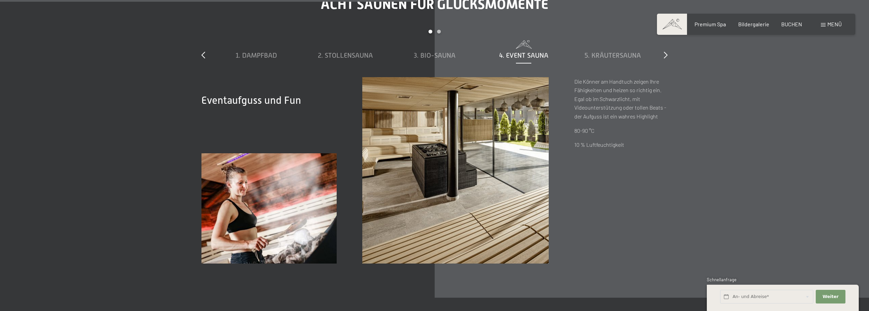
drag, startPoint x: 602, startPoint y: 58, endPoint x: 678, endPoint y: 53, distance: 76.7
click at [603, 57] on span "5. Kräutersauna" at bounding box center [613, 56] width 56 height 8
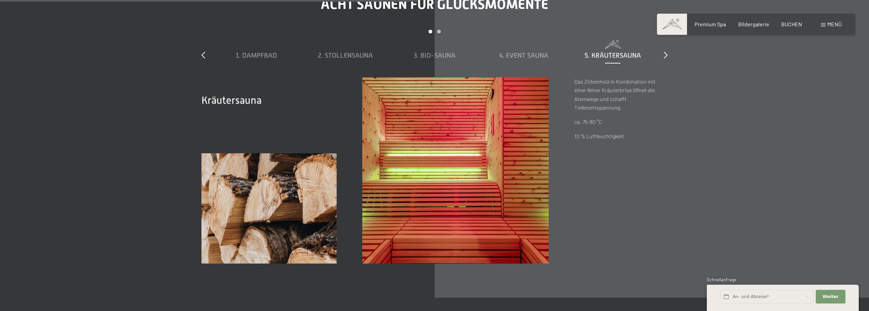
click at [832, 20] on div "Buchen Anfragen Premium Spa Bildergalerie BUCHEN Menü DE IT EN Gutschein Bilder…" at bounding box center [756, 24] width 171 height 8
click at [830, 22] on span "Menü" at bounding box center [835, 24] width 14 height 6
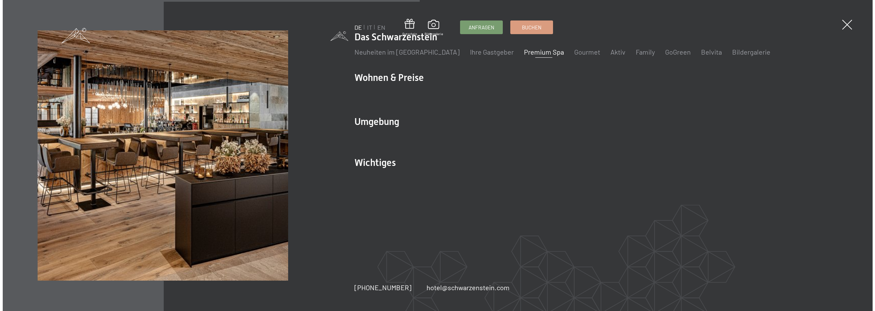
scroll to position [2598, 0]
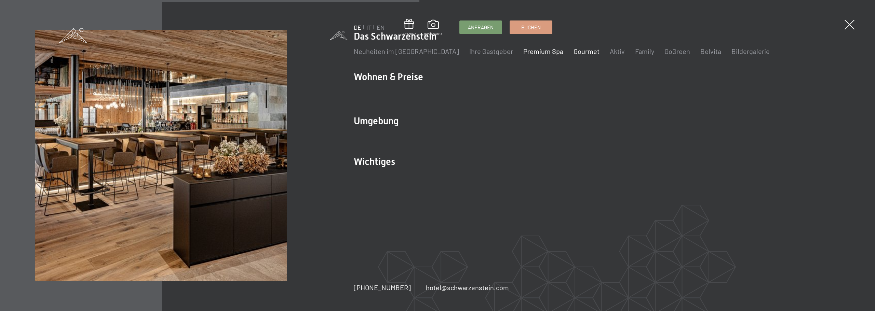
click at [573, 52] on link "Gourmet" at bounding box center [586, 51] width 26 height 8
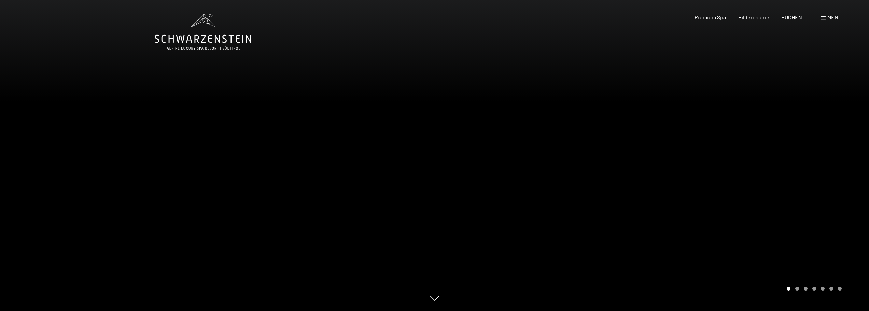
drag, startPoint x: 783, startPoint y: 217, endPoint x: 783, endPoint y: 211, distance: 6.5
click at [784, 214] on div at bounding box center [652, 155] width 435 height 311
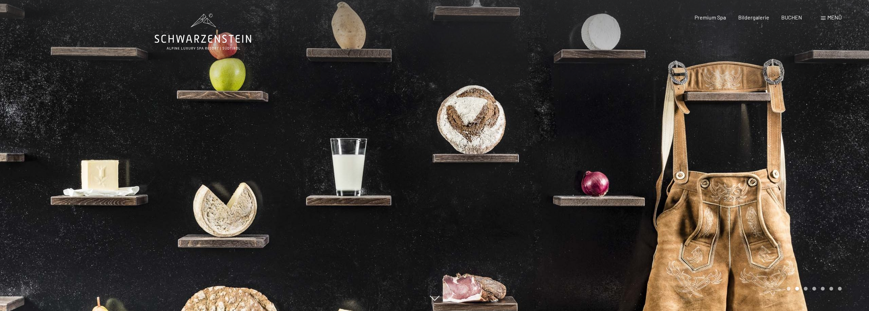
click at [807, 181] on div at bounding box center [652, 155] width 435 height 311
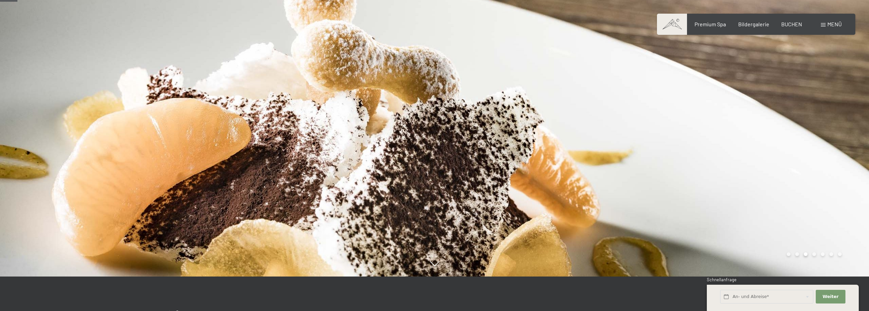
scroll to position [34, 0]
click at [807, 181] on div at bounding box center [652, 121] width 435 height 311
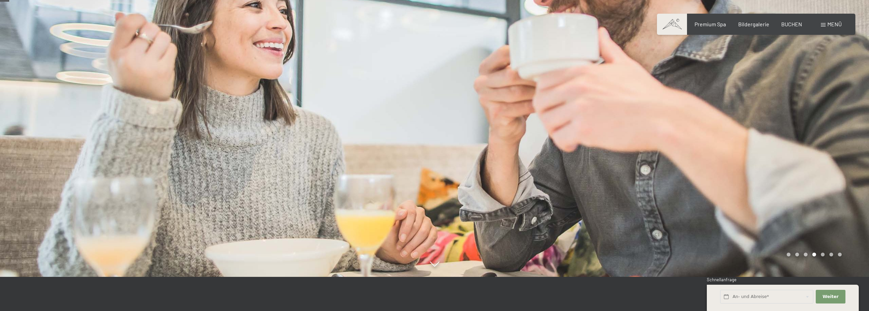
click at [807, 181] on div at bounding box center [652, 121] width 435 height 311
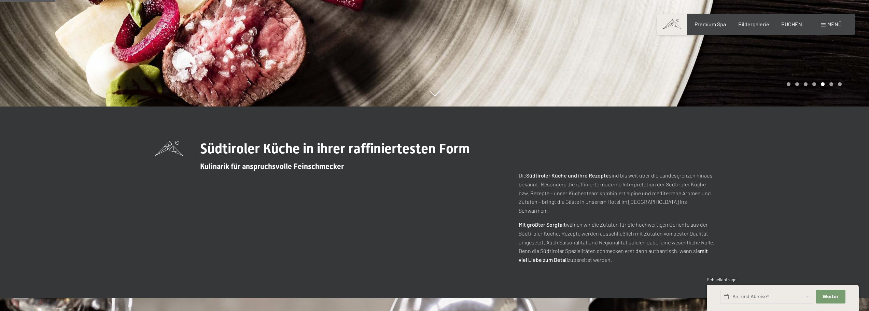
scroll to position [0, 0]
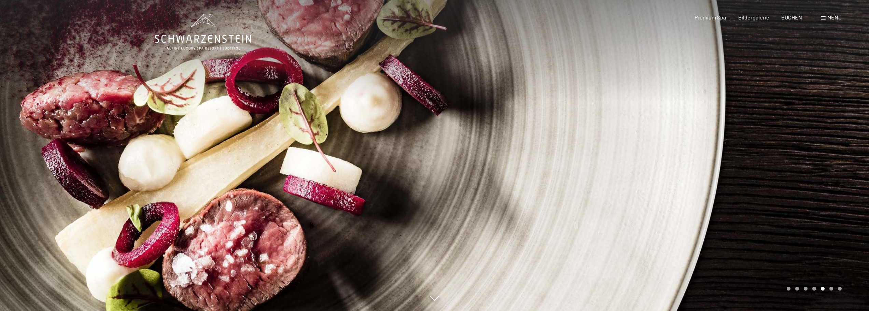
click at [796, 118] on div at bounding box center [652, 155] width 435 height 311
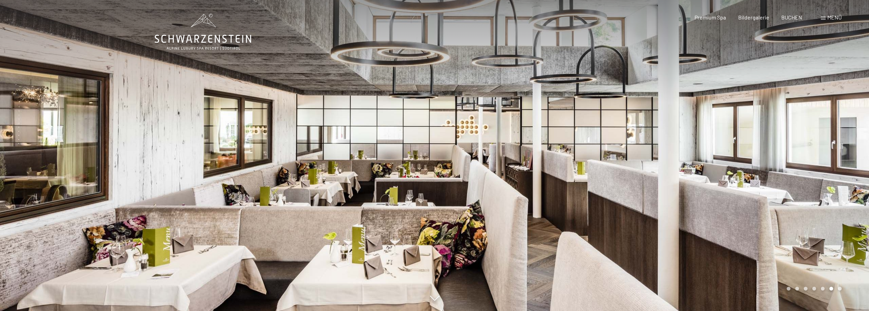
click at [807, 149] on div at bounding box center [652, 155] width 435 height 311
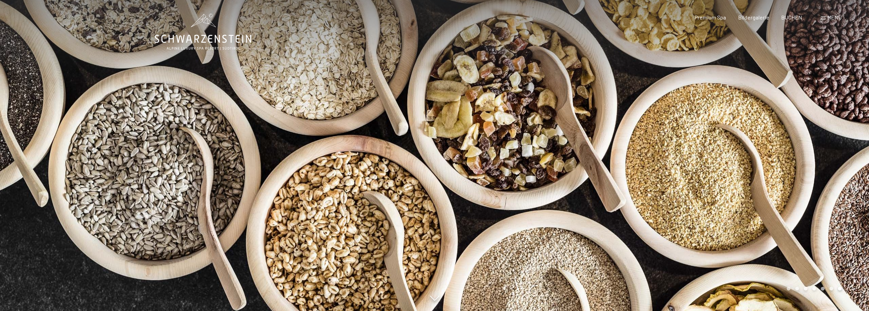
click at [807, 149] on div at bounding box center [652, 155] width 435 height 311
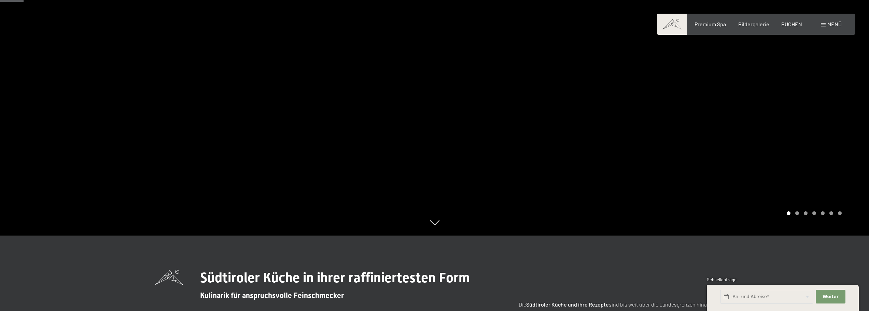
scroll to position [102, 0]
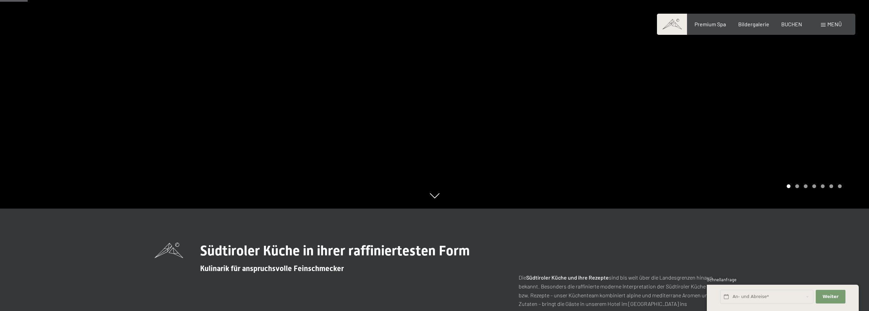
click at [807, 149] on div at bounding box center [652, 53] width 435 height 311
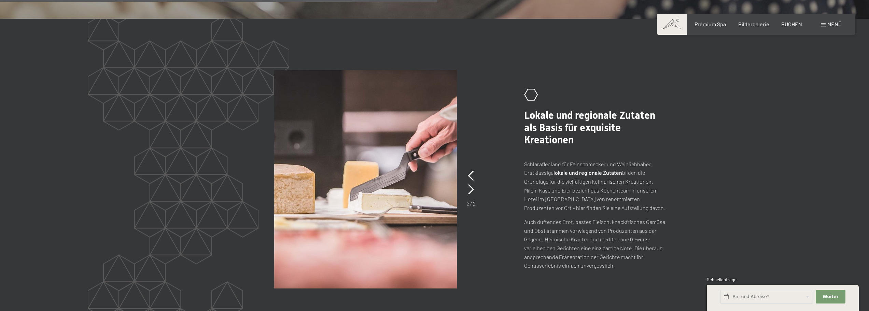
scroll to position [1571, 0]
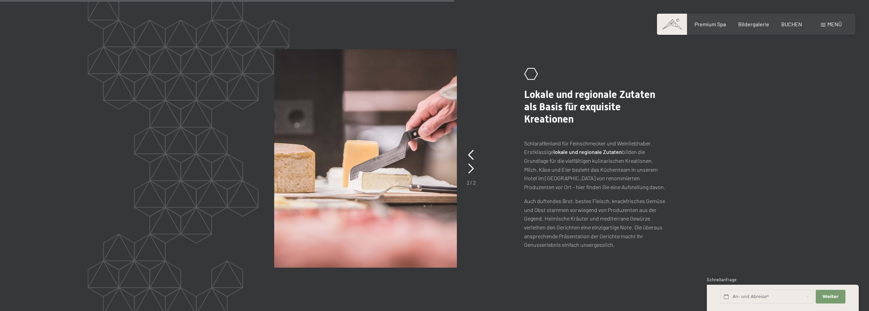
click at [718, 116] on section "slide 2 of 2 .st0{fill:none;stroke:#FFFFFF;stroke-width:2;stroke-linecap:round;…" at bounding box center [434, 158] width 869 height 321
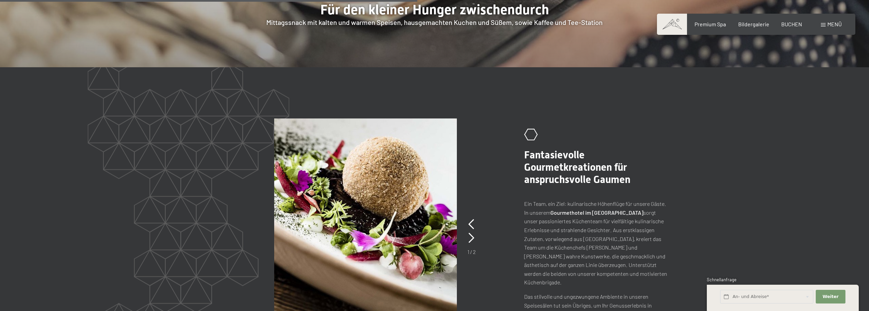
scroll to position [1262, 0]
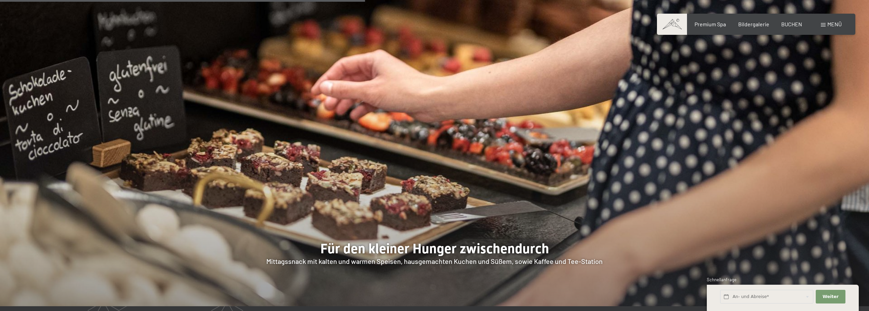
click at [812, 143] on div at bounding box center [434, 120] width 869 height 372
click at [722, 177] on div at bounding box center [434, 120] width 869 height 372
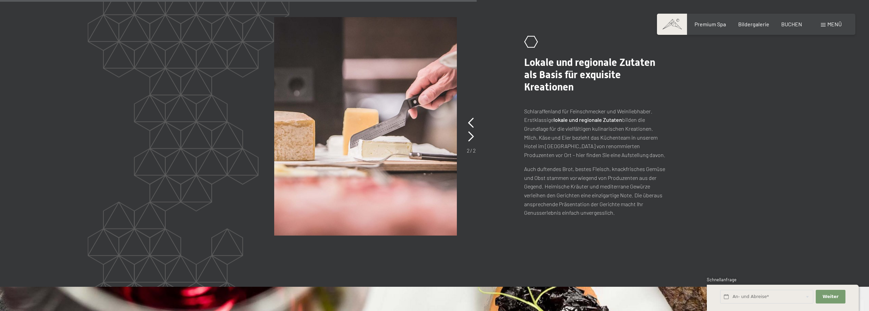
scroll to position [1875, 0]
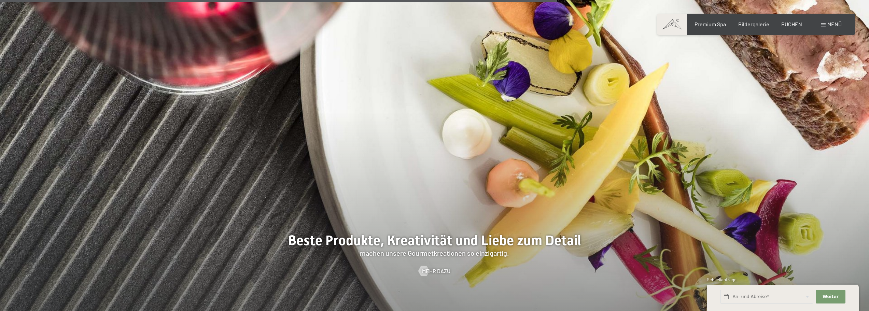
click at [823, 24] on span at bounding box center [823, 24] width 5 height 3
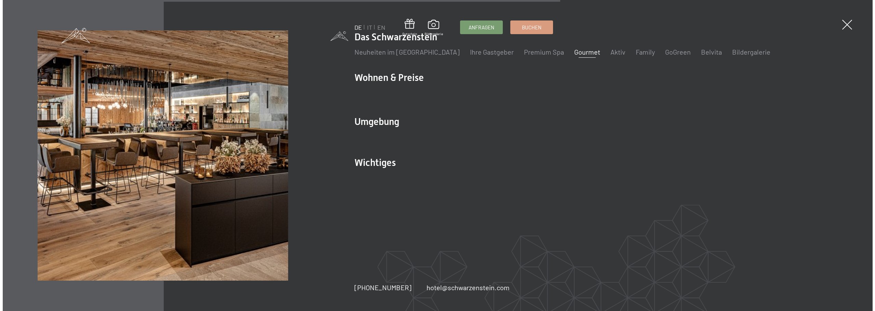
scroll to position [1950, 0]
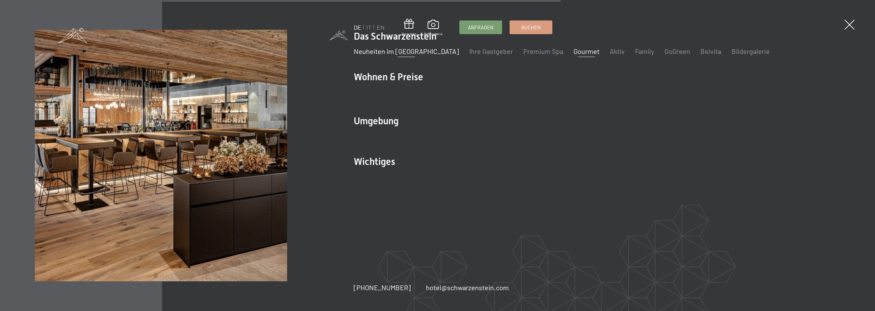
click at [404, 55] on link "Neuheiten im [GEOGRAPHIC_DATA]" at bounding box center [406, 51] width 105 height 8
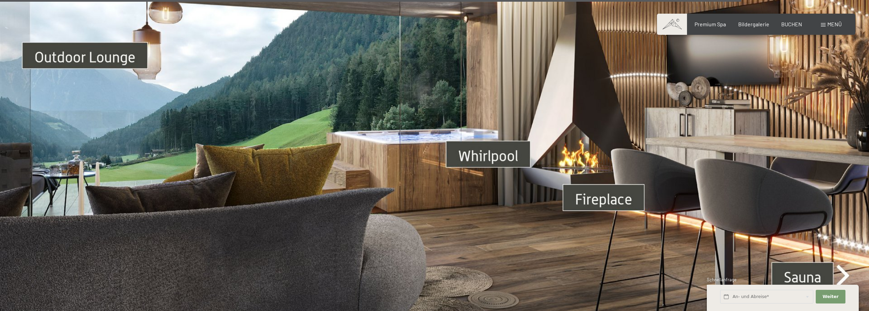
scroll to position [2998, 0]
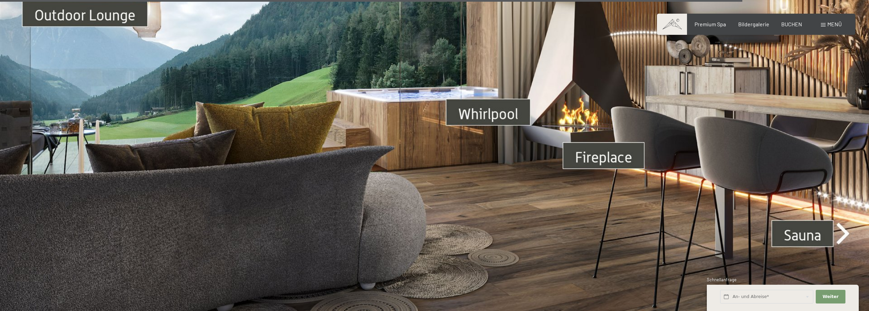
click at [850, 226] on img at bounding box center [434, 98] width 869 height 489
click at [797, 221] on img at bounding box center [434, 98] width 869 height 489
click at [845, 226] on img at bounding box center [434, 98] width 869 height 489
click at [704, 210] on img at bounding box center [434, 98] width 869 height 489
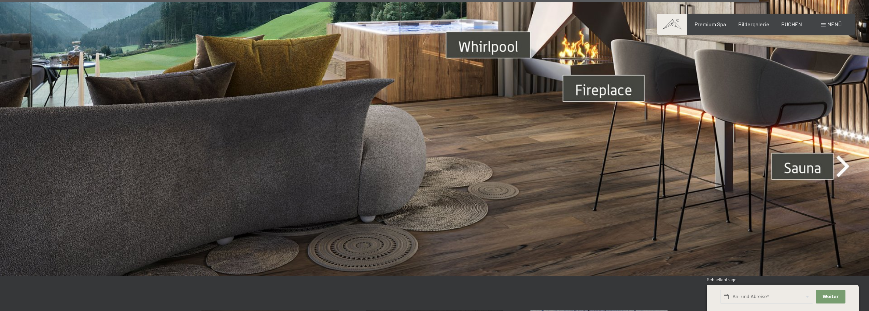
scroll to position [3338, 0]
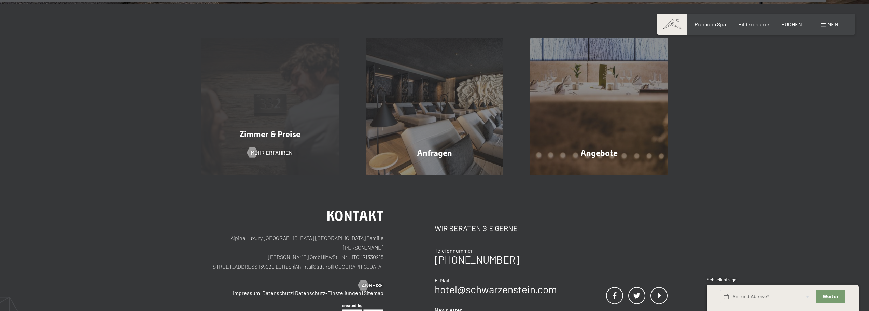
click at [266, 132] on div "Zimmer & Preise Mehr erfahren" at bounding box center [270, 106] width 165 height 137
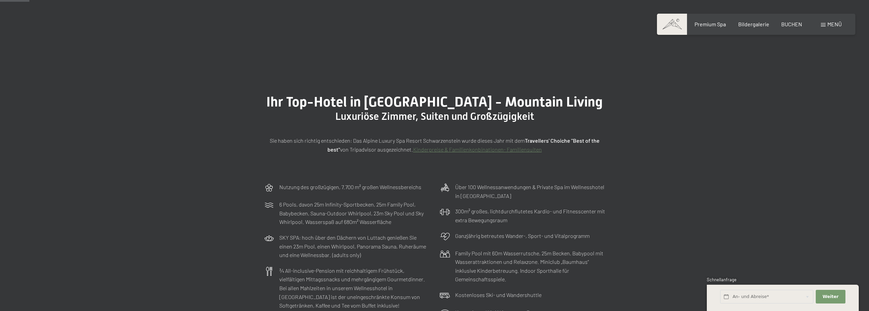
scroll to position [272, 0]
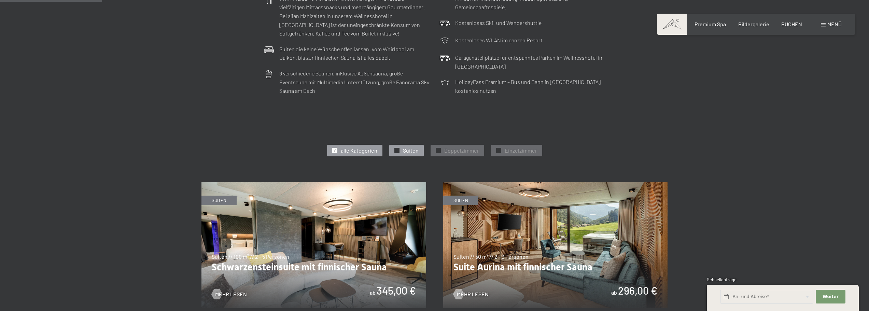
click at [409, 153] on span "Suiten" at bounding box center [411, 151] width 16 height 8
click at [296, 236] on img at bounding box center [314, 245] width 225 height 126
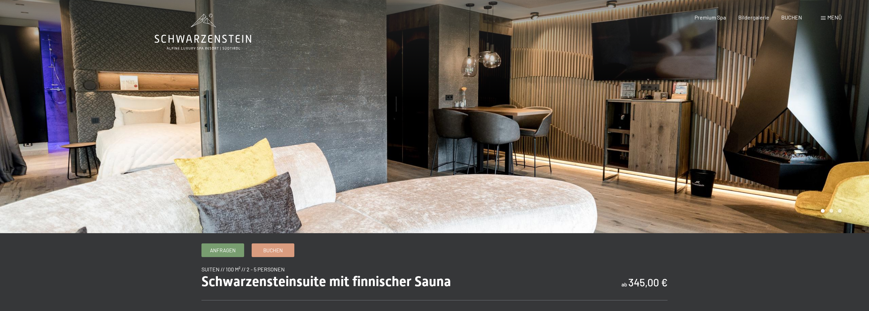
click at [760, 158] on div at bounding box center [652, 116] width 435 height 233
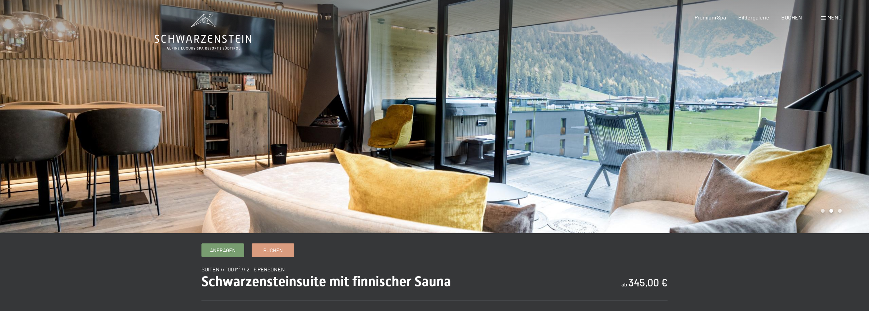
click at [776, 158] on div at bounding box center [652, 116] width 435 height 233
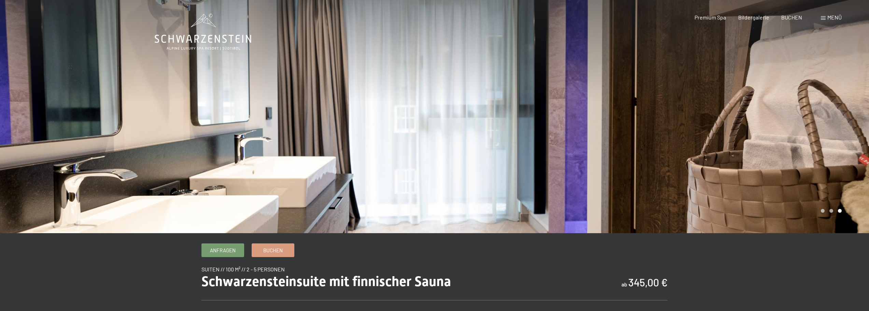
click at [776, 158] on div at bounding box center [652, 116] width 435 height 233
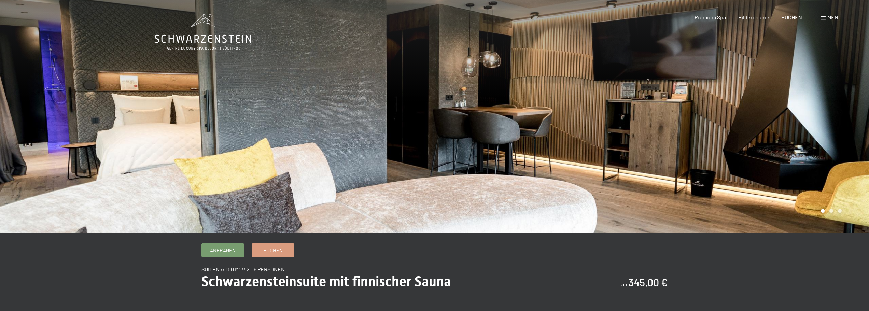
click at [805, 169] on div at bounding box center [652, 116] width 435 height 233
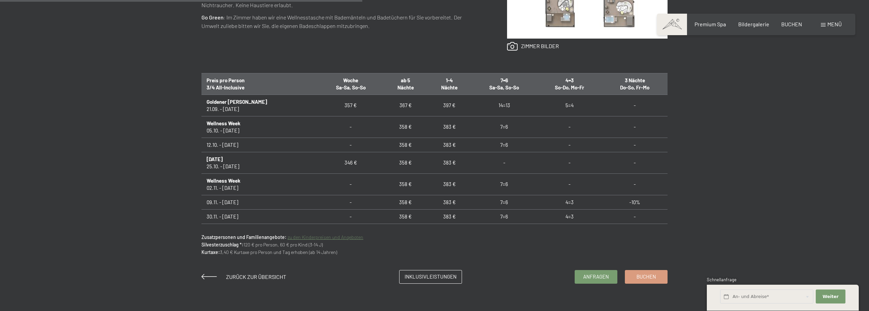
scroll to position [409, 0]
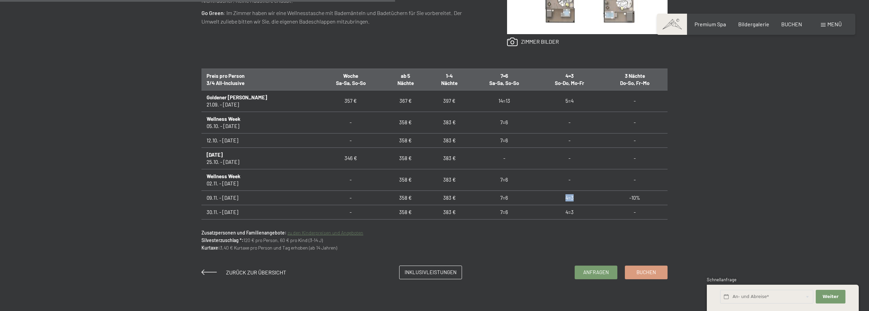
drag, startPoint x: 554, startPoint y: 197, endPoint x: 568, endPoint y: 195, distance: 13.8
click at [568, 195] on td "4=3" at bounding box center [569, 198] width 65 height 14
drag, startPoint x: 212, startPoint y: 197, endPoint x: 261, endPoint y: 198, distance: 48.9
click at [254, 196] on td "09.11. - [DATE]" at bounding box center [260, 198] width 116 height 14
drag, startPoint x: 496, startPoint y: 179, endPoint x: 506, endPoint y: 181, distance: 9.7
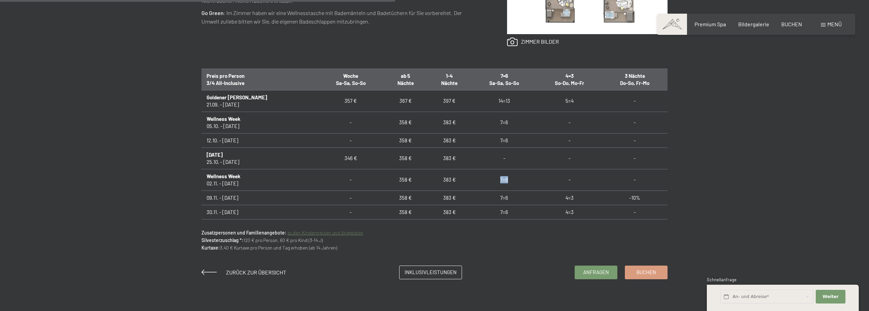
click at [506, 181] on td "7=6" at bounding box center [504, 180] width 66 height 22
drag, startPoint x: 555, startPoint y: 197, endPoint x: 564, endPoint y: 200, distance: 9.7
click at [564, 200] on td "4=3" at bounding box center [569, 198] width 65 height 14
click at [431, 271] on span "Inklusivleistungen" at bounding box center [431, 271] width 52 height 7
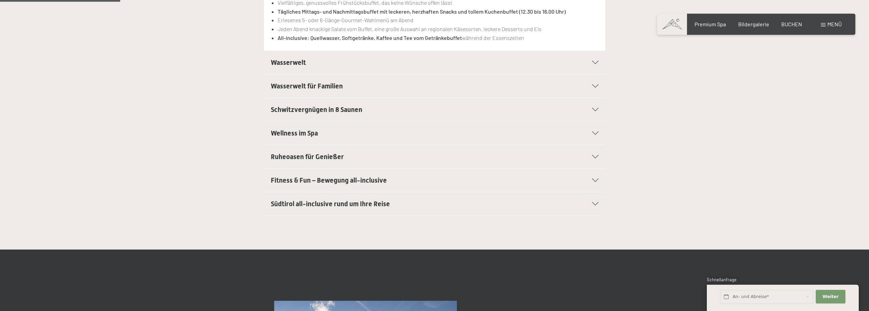
scroll to position [239, 0]
click at [303, 208] on h2 "Südtirol all-inclusive rund um Ihre Reise" at bounding box center [418, 204] width 295 height 10
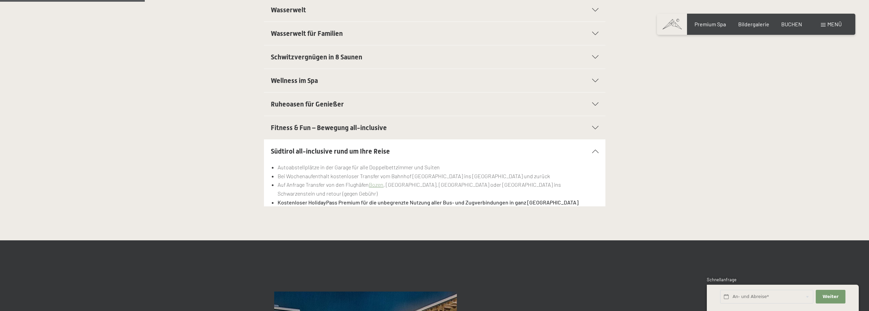
drag, startPoint x: 599, startPoint y: 229, endPoint x: 593, endPoint y: 233, distance: 7.0
click at [598, 230] on div "Genussmomente de luxe: Schwarzensteins All-Inclusive-¾-Pension Vielfältiges, ge…" at bounding box center [434, 90] width 869 height 300
drag, startPoint x: 597, startPoint y: 153, endPoint x: 608, endPoint y: 146, distance: 13.5
click at [598, 153] on div at bounding box center [591, 151] width 15 height 3
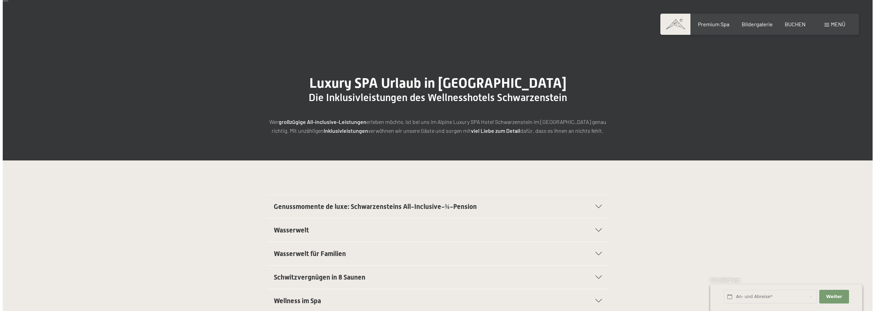
scroll to position [0, 0]
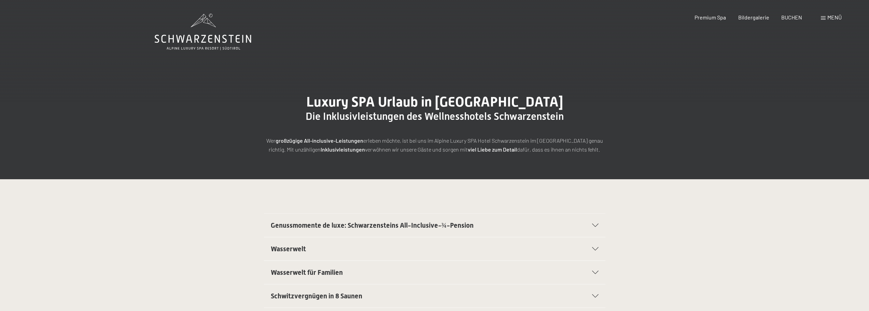
click at [830, 18] on span "Menü" at bounding box center [835, 17] width 14 height 6
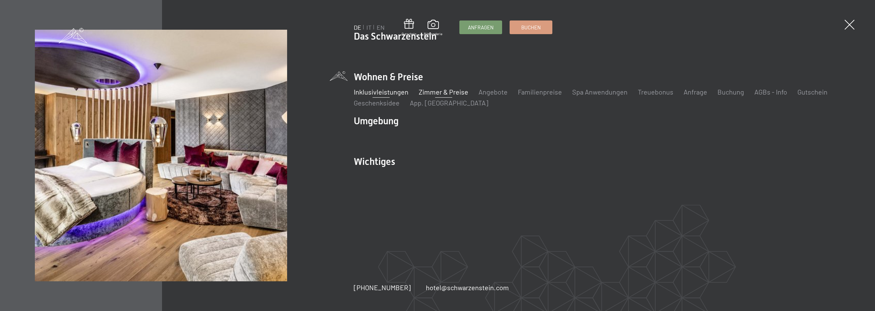
click at [452, 95] on link "Zimmer & Preise" at bounding box center [444, 92] width 50 height 8
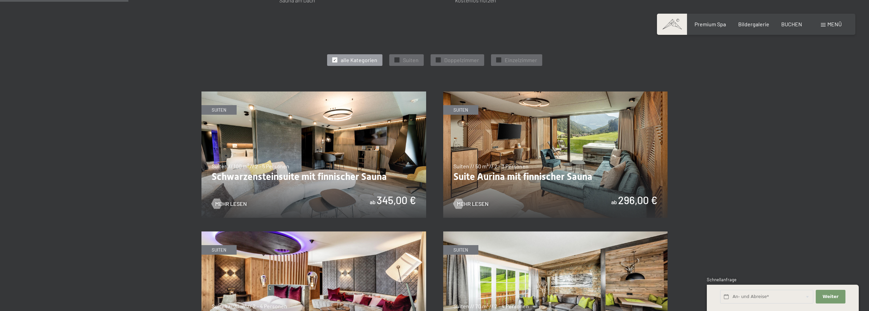
scroll to position [342, 0]
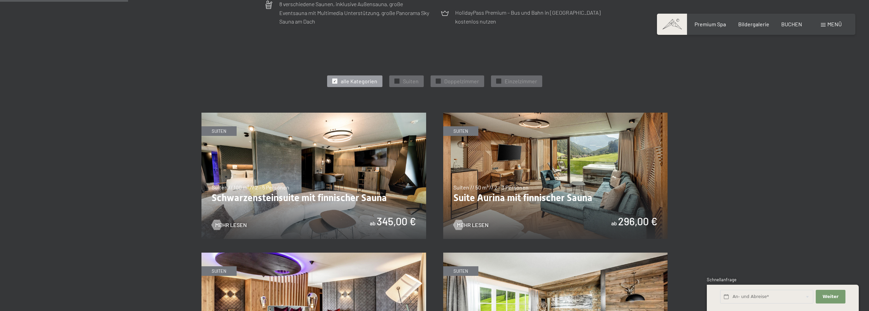
click at [314, 178] on img at bounding box center [314, 176] width 225 height 126
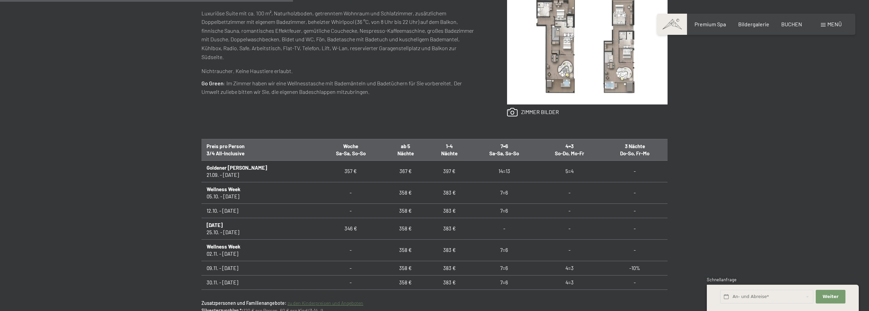
scroll to position [375, 0]
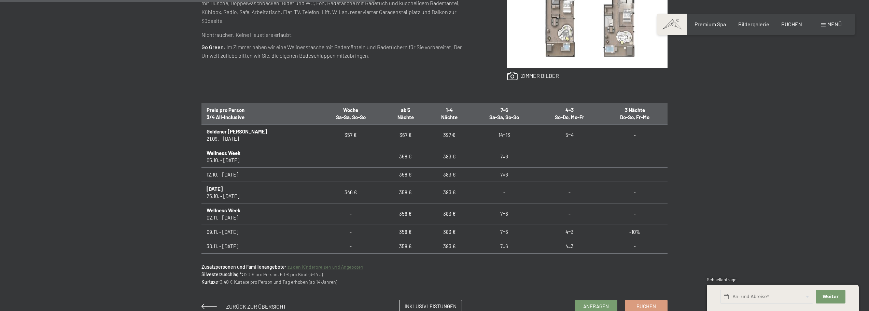
drag, startPoint x: 213, startPoint y: 216, endPoint x: 282, endPoint y: 217, distance: 68.7
click at [280, 217] on td "Wellness Week 02.11. - [DATE]" at bounding box center [260, 214] width 116 height 22
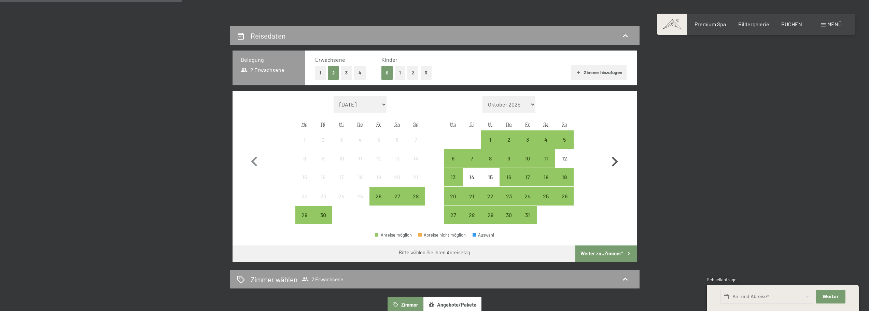
click at [617, 160] on icon "button" at bounding box center [615, 162] width 20 height 20
select select "[DATE]"
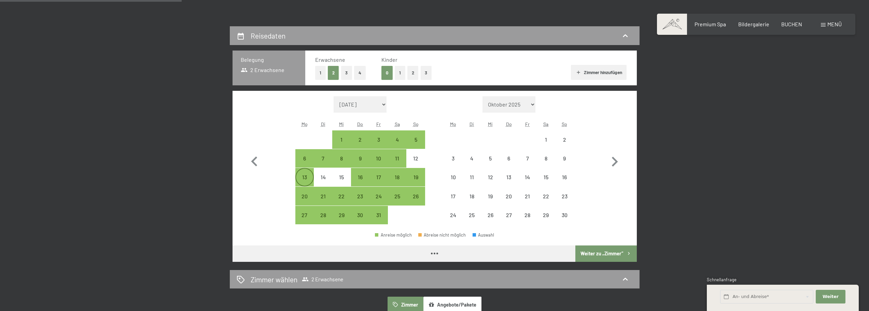
select select "[DATE]"
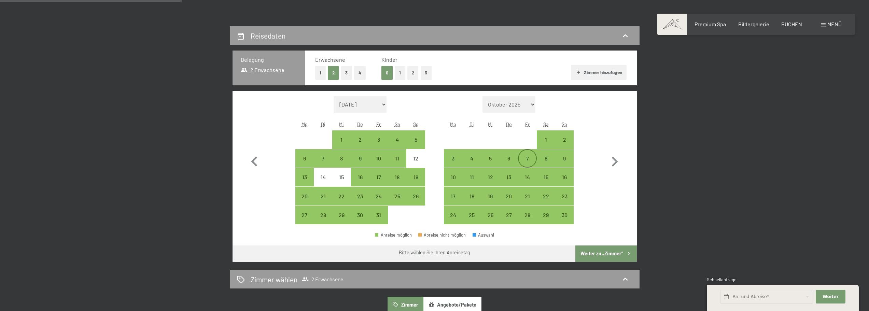
click at [525, 159] on div "7" at bounding box center [527, 164] width 17 height 17
select select "[DATE]"
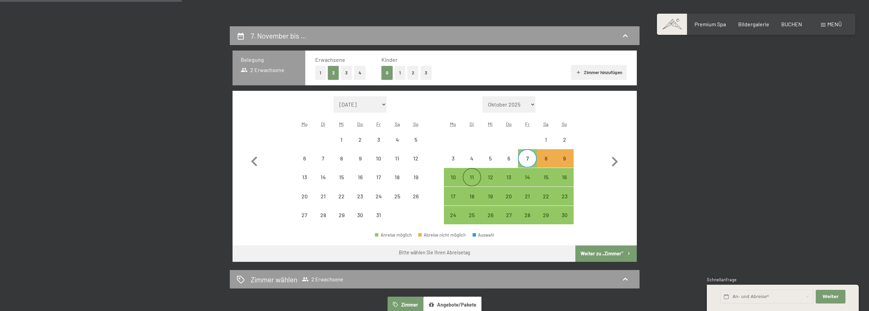
click at [468, 176] on div "11" at bounding box center [472, 183] width 17 height 17
select select "[DATE]"
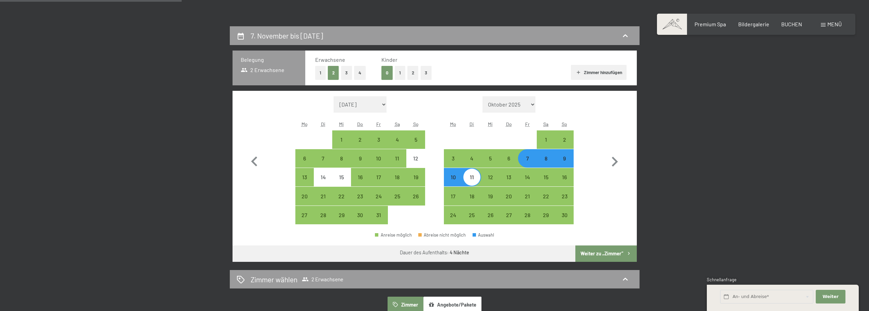
drag, startPoint x: 401, startPoint y: 72, endPoint x: 429, endPoint y: 74, distance: 27.4
click at [402, 72] on button "1" at bounding box center [400, 73] width 11 height 14
select select "[DATE]"
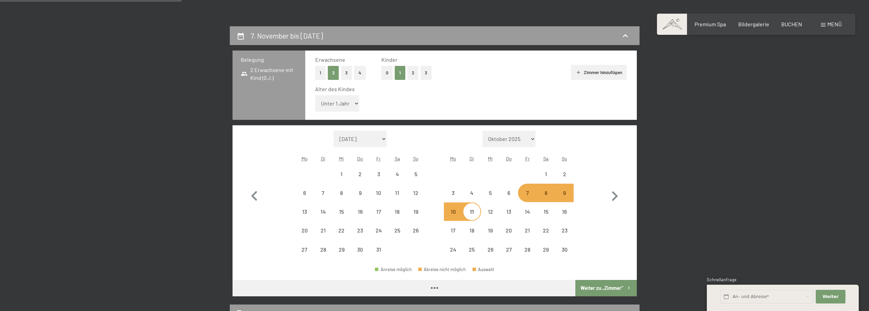
select select "[DATE]"
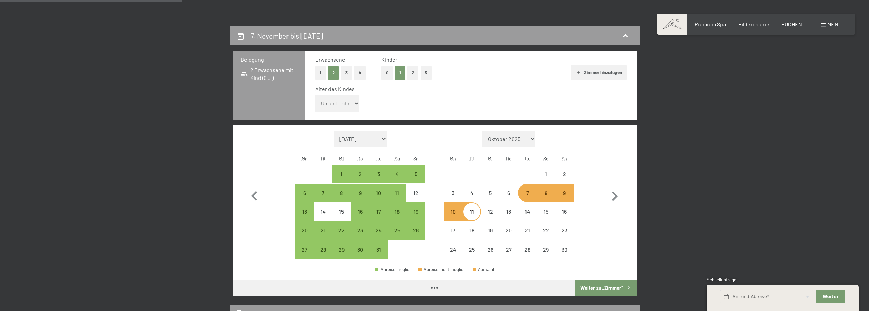
select select "[DATE]"
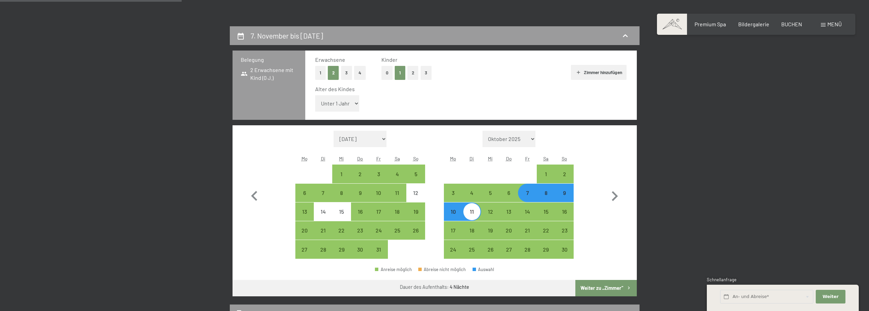
click at [328, 106] on select "Unter 1 Jahr 1 Jahr 2 Jahre 3 Jahre 4 Jahre 5 Jahre 6 Jahre 7 Jahre 8 Jahre 9 J…" at bounding box center [337, 103] width 44 height 16
select select "1"
click at [315, 95] on select "Unter 1 Jahr 1 Jahr 2 Jahre 3 Jahre 4 Jahre 5 Jahre 6 Jahre 7 Jahre 8 Jahre 9 J…" at bounding box center [337, 103] width 44 height 16
select select "[DATE]"
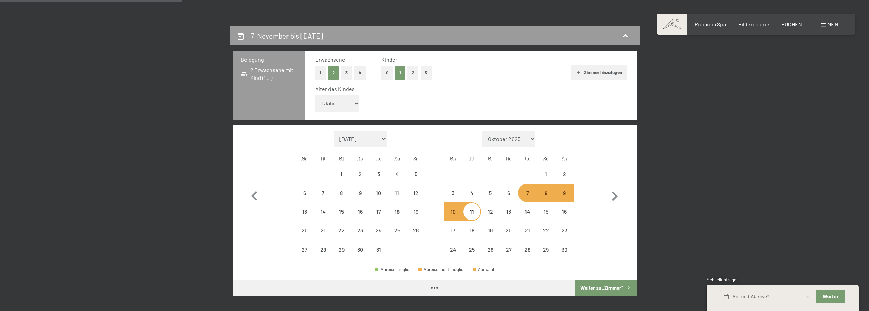
select select "[DATE]"
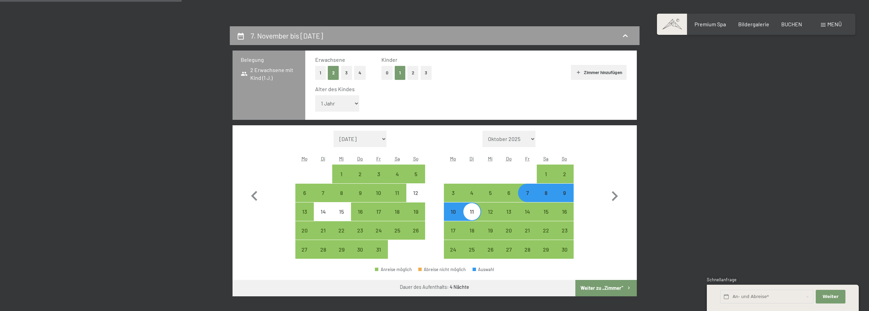
click at [607, 289] on button "Weiter zu „Zimmer“" at bounding box center [606, 288] width 61 height 16
select select "[DATE]"
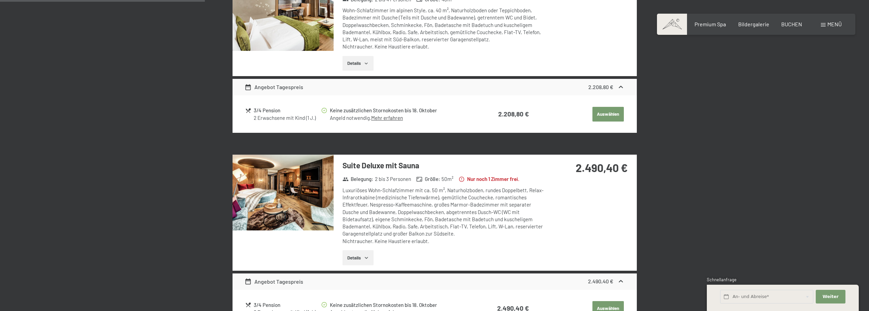
scroll to position [68, 0]
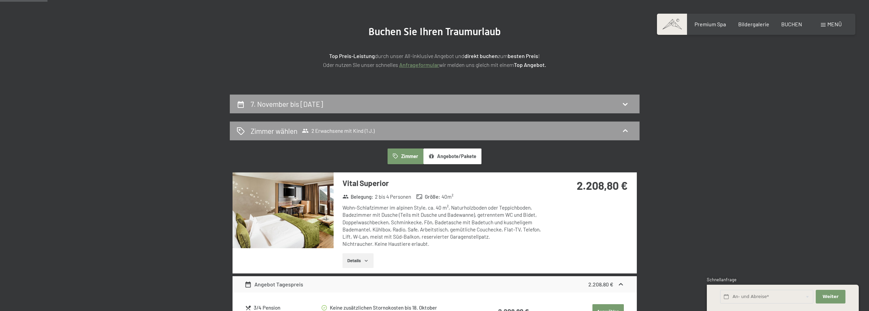
click at [388, 92] on section "Buchen Sie Ihren Traumurlaub Top Preis-Leistung durch unser All-inklusive Angeb…" at bounding box center [434, 47] width 869 height 95
click at [380, 103] on div "7. November bis [DATE]" at bounding box center [435, 104] width 396 height 10
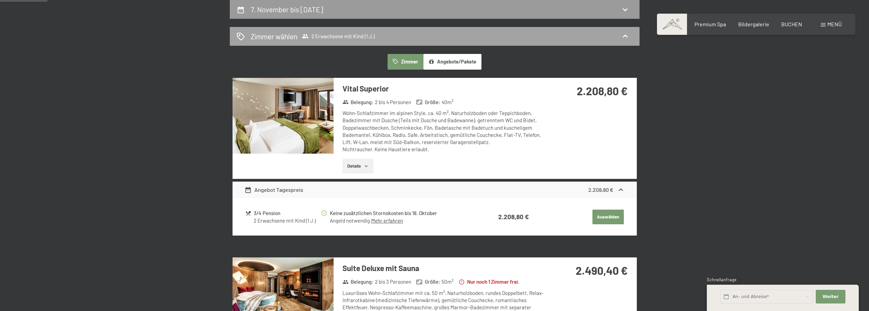
select select "1"
select select "[DATE]"
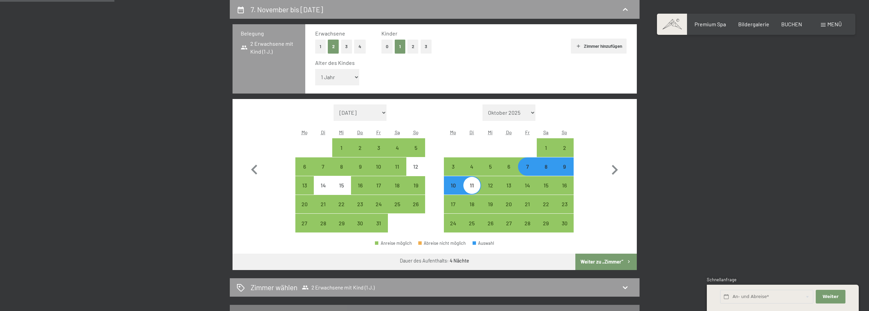
click at [565, 169] on div "9" at bounding box center [564, 172] width 17 height 17
select select "[DATE]"
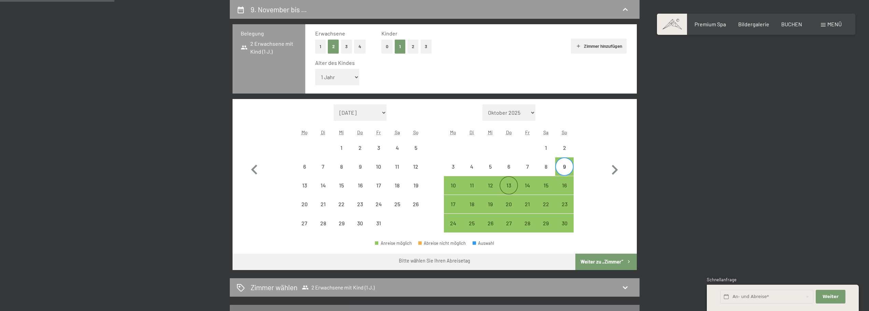
click at [510, 183] on div "13" at bounding box center [509, 191] width 17 height 17
select select "[DATE]"
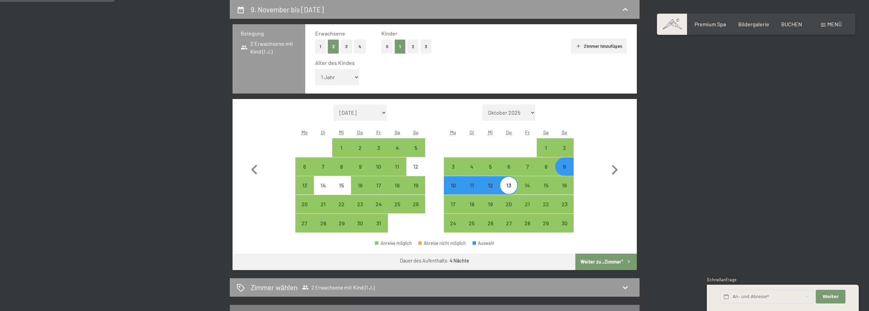
click at [615, 263] on button "Weiter zu „Zimmer“" at bounding box center [606, 262] width 61 height 16
select select "[DATE]"
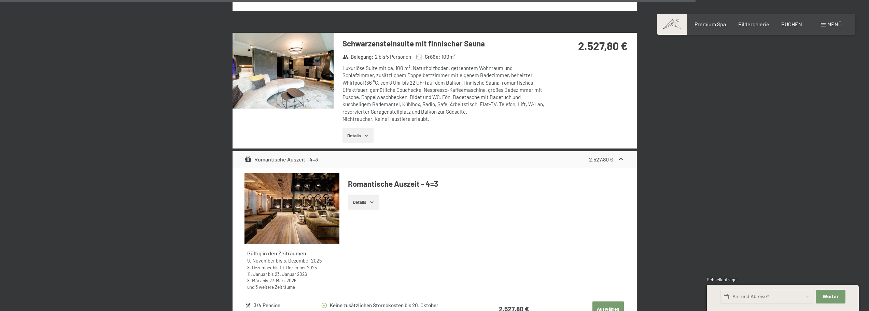
scroll to position [2144, 0]
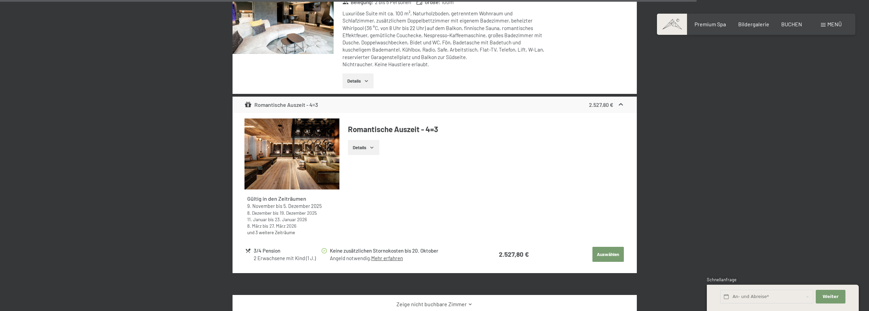
click at [386, 255] on link "Mehr erfahren" at bounding box center [387, 258] width 32 height 6
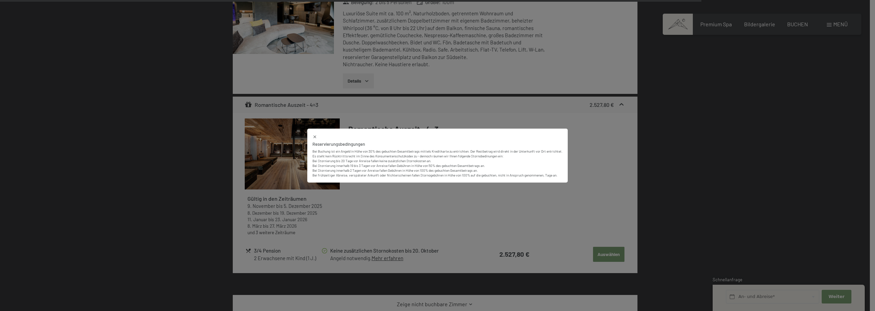
click at [190, 63] on div "Reservierungsbedingungen Bei Buchung ist ein Angeld in Höhe von 30% des gebucht…" at bounding box center [437, 155] width 875 height 311
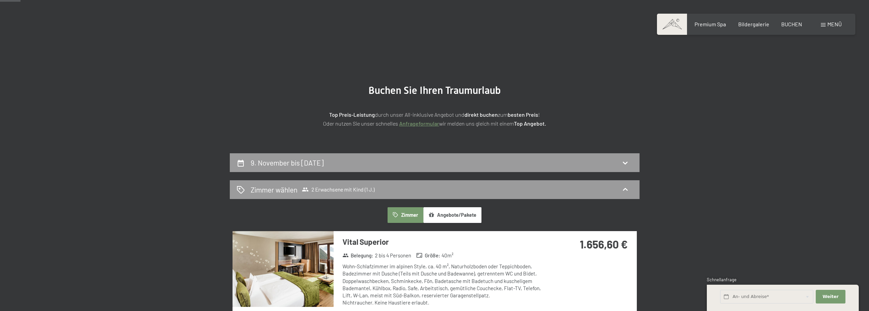
scroll to position [0, 0]
